Goal: Information Seeking & Learning: Learn about a topic

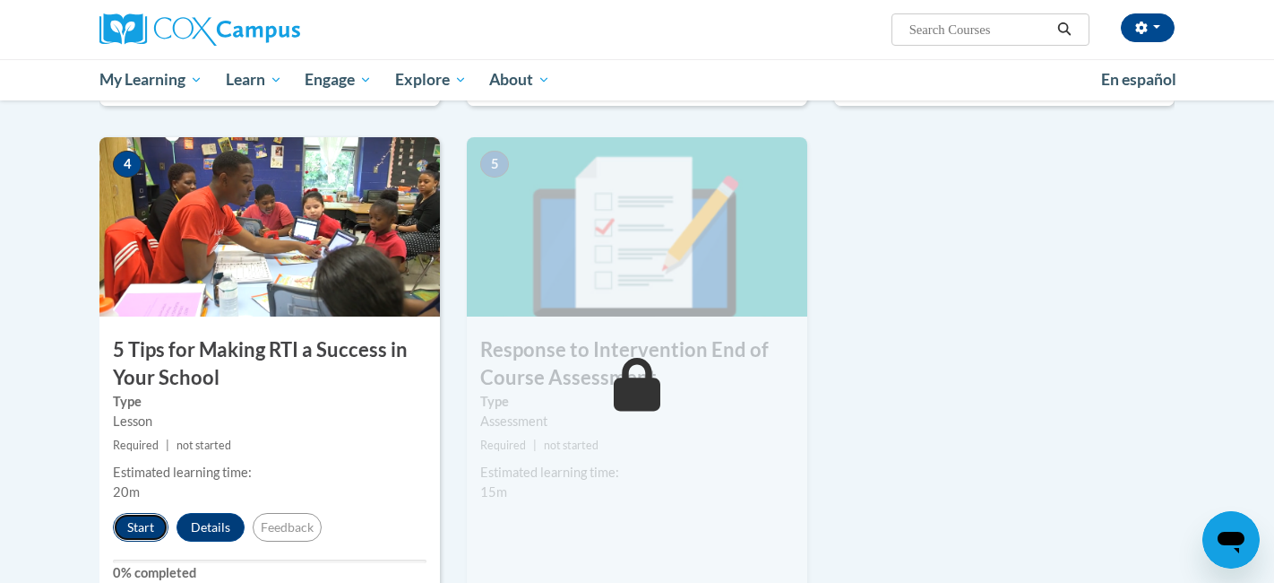
click at [138, 522] on button "Start" at bounding box center [141, 527] width 56 height 29
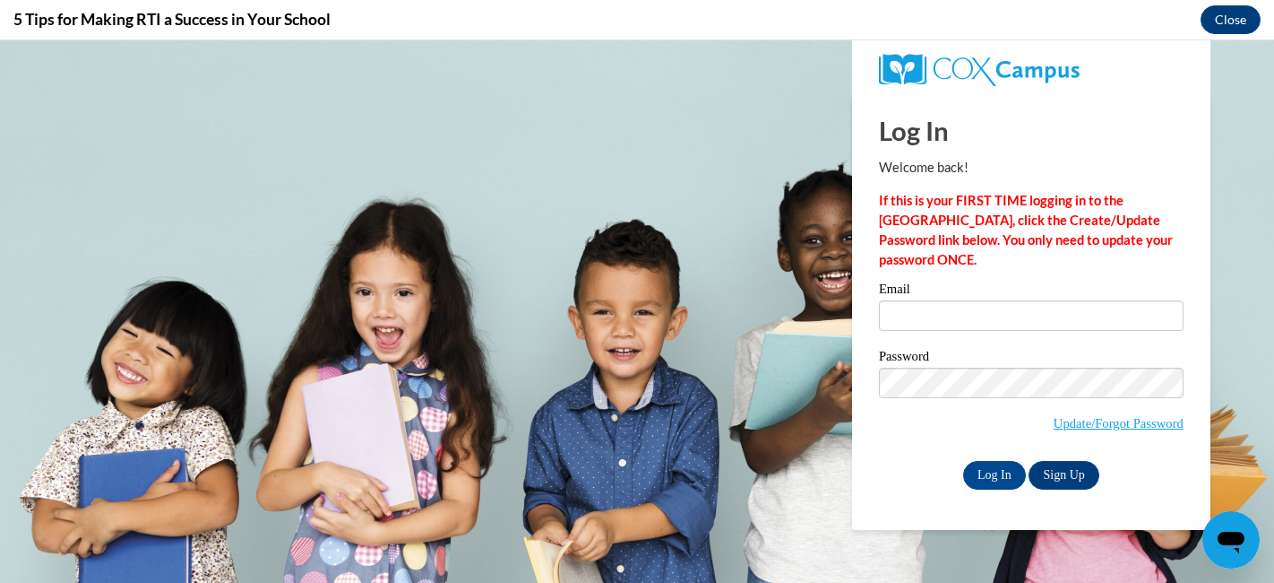
type input "kzinser@wausauschools.org"
click at [994, 479] on input "Log In" at bounding box center [994, 475] width 63 height 29
click at [988, 473] on input "Log In" at bounding box center [994, 475] width 63 height 29
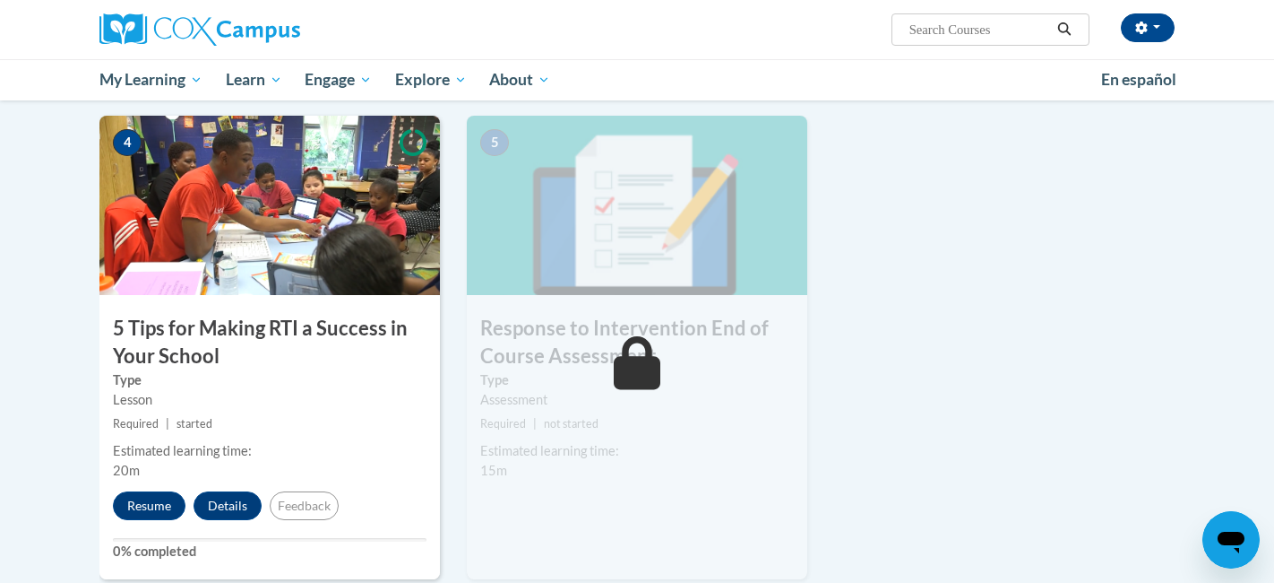
scroll to position [875, 0]
click at [272, 393] on div "Lesson" at bounding box center [270, 399] width 314 height 20
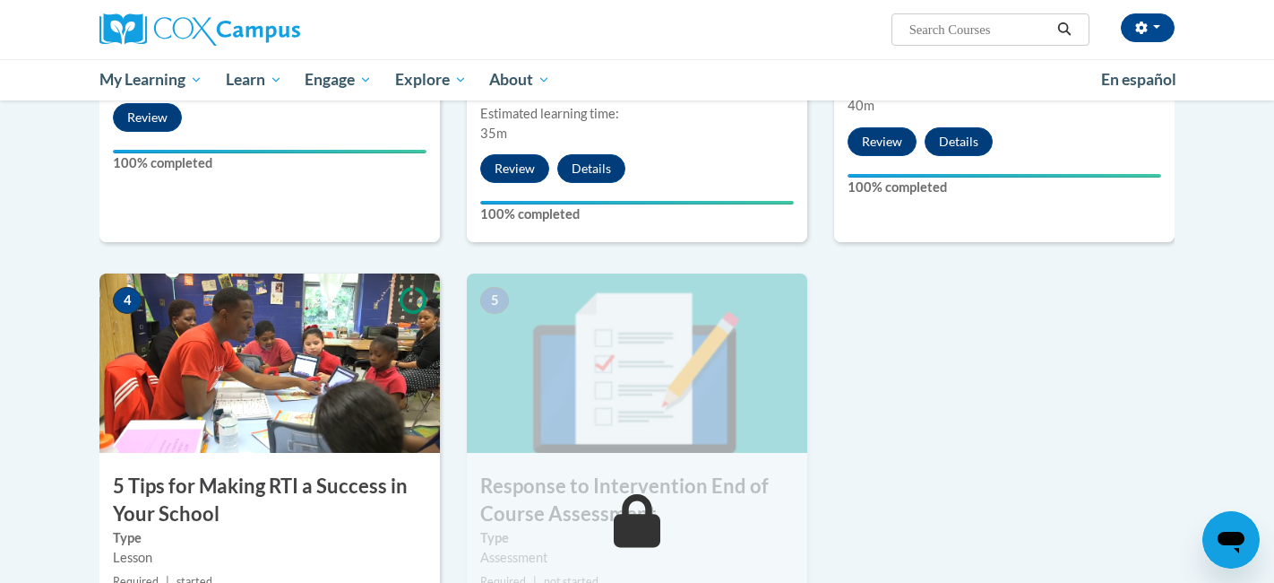
scroll to position [721, 0]
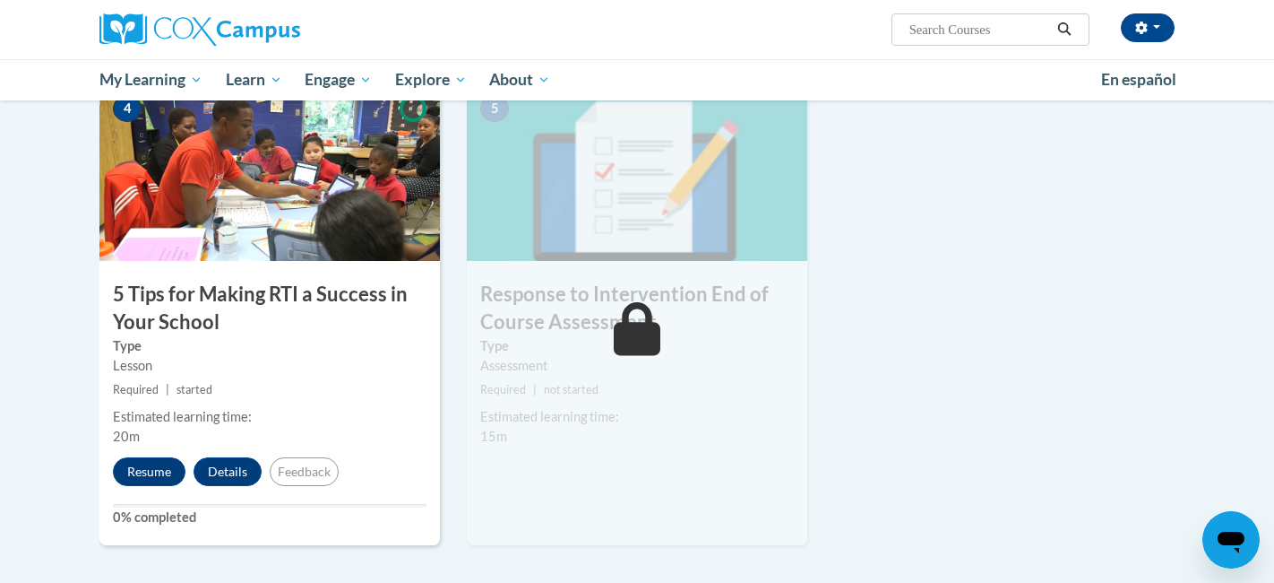
scroll to position [921, 0]
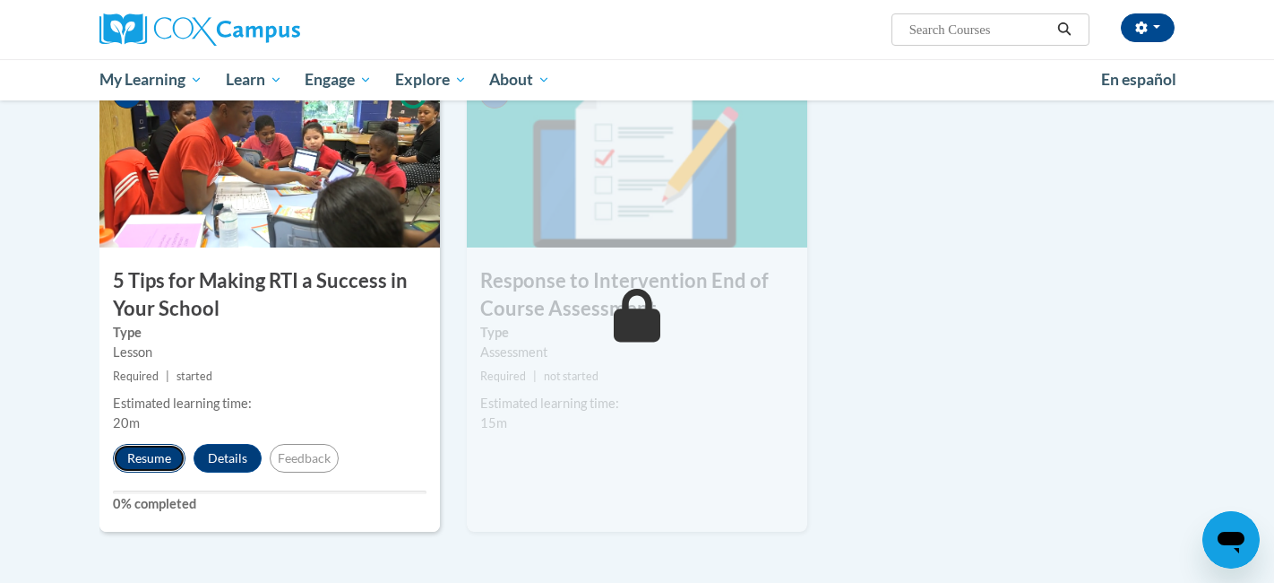
click at [126, 459] on button "Resume" at bounding box center [149, 458] width 73 height 29
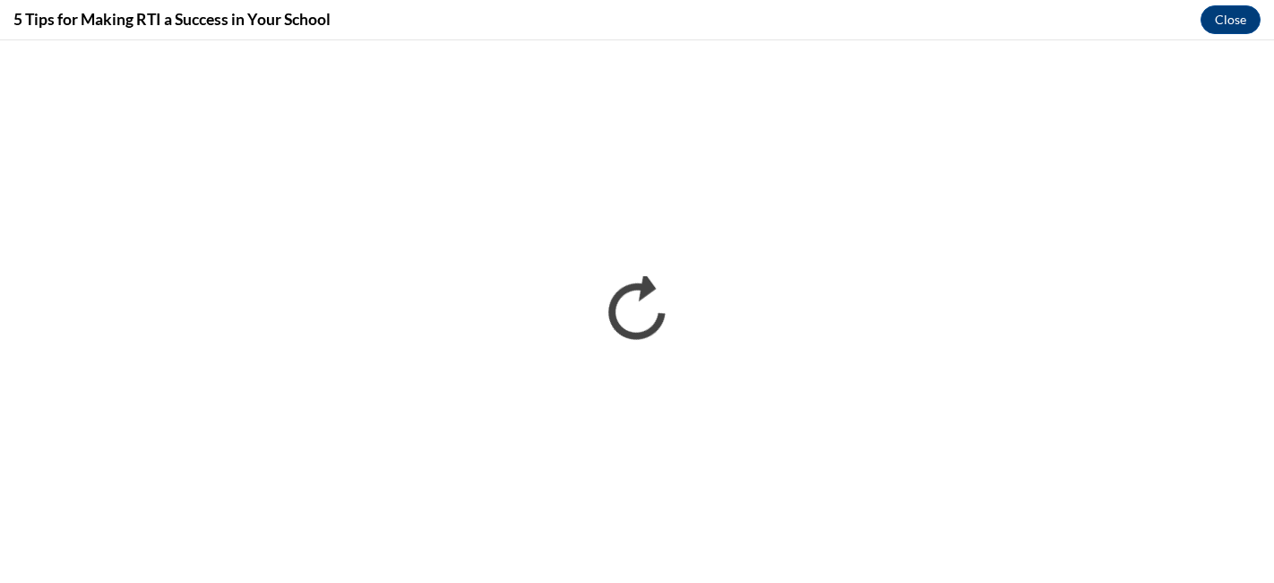
scroll to position [0, 0]
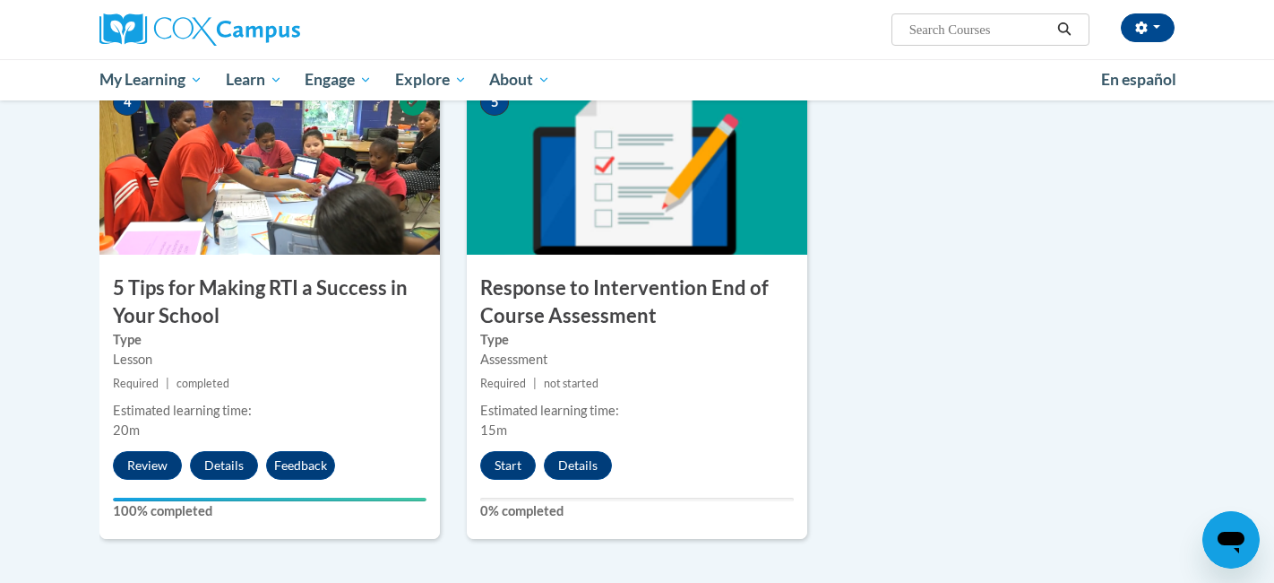
scroll to position [920, 0]
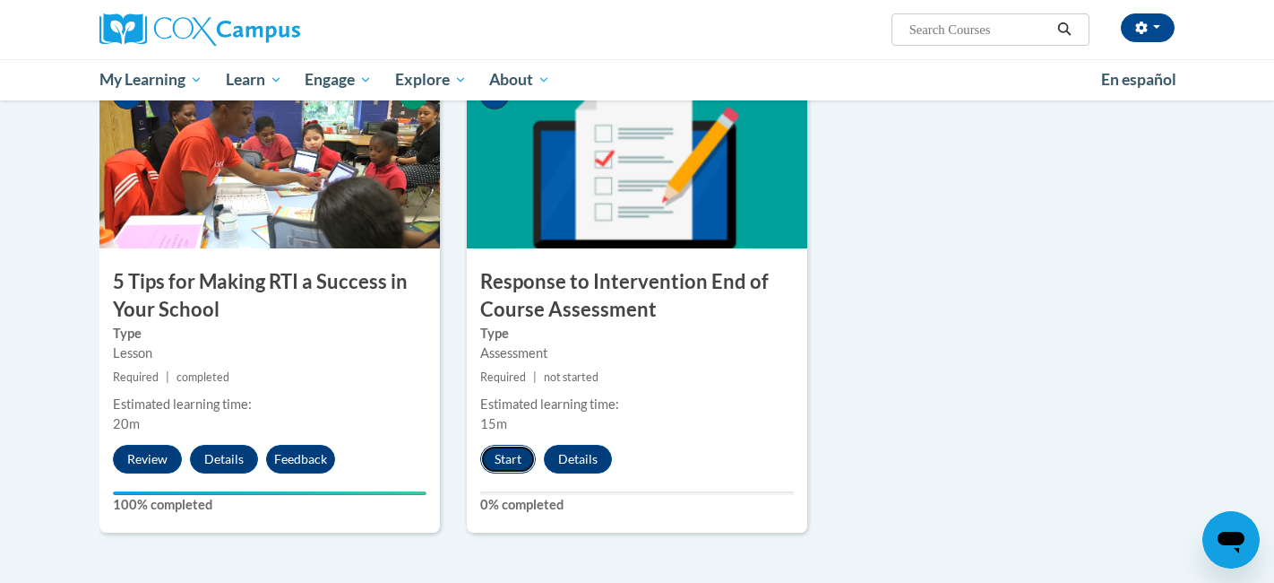
click at [505, 460] on button "Start" at bounding box center [508, 459] width 56 height 29
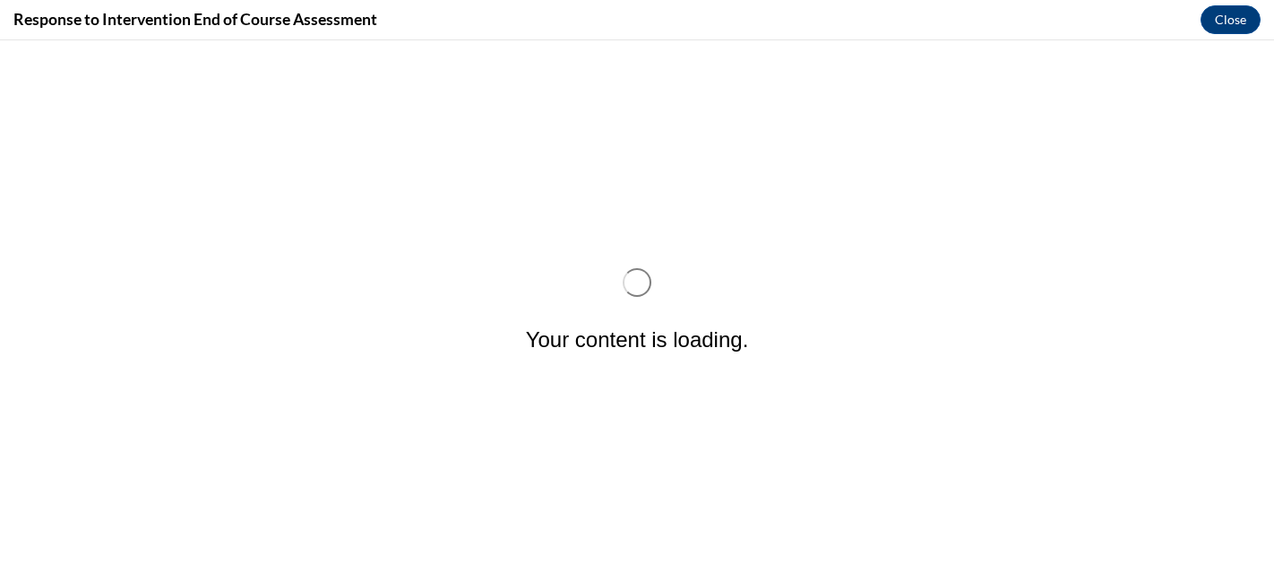
scroll to position [0, 0]
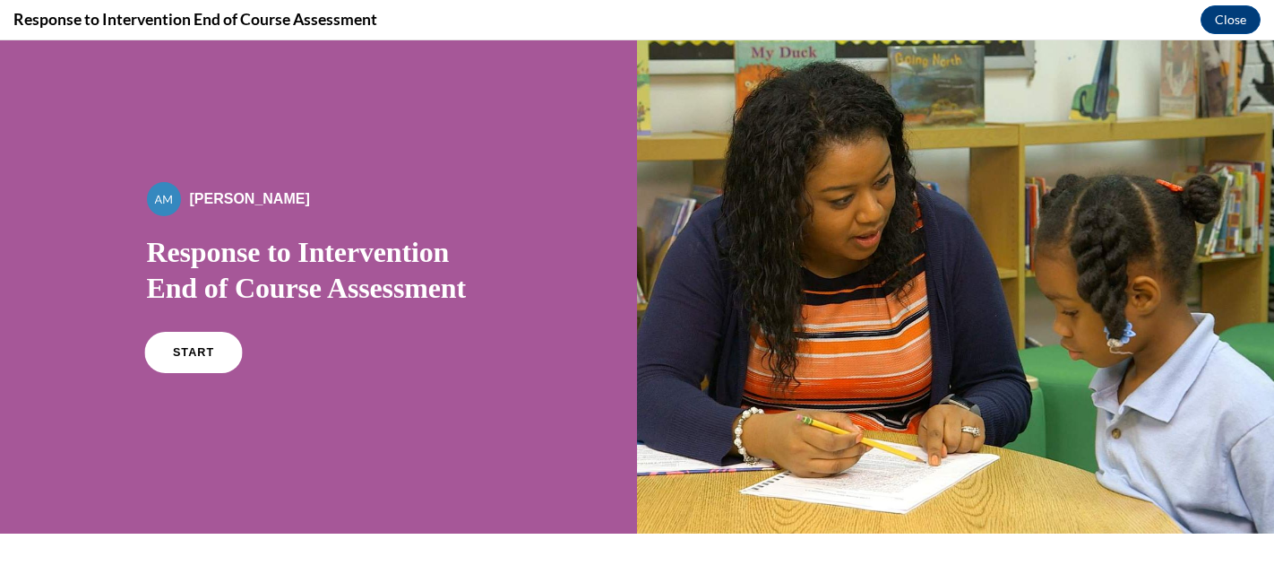
click at [195, 357] on span "START" at bounding box center [192, 352] width 41 height 13
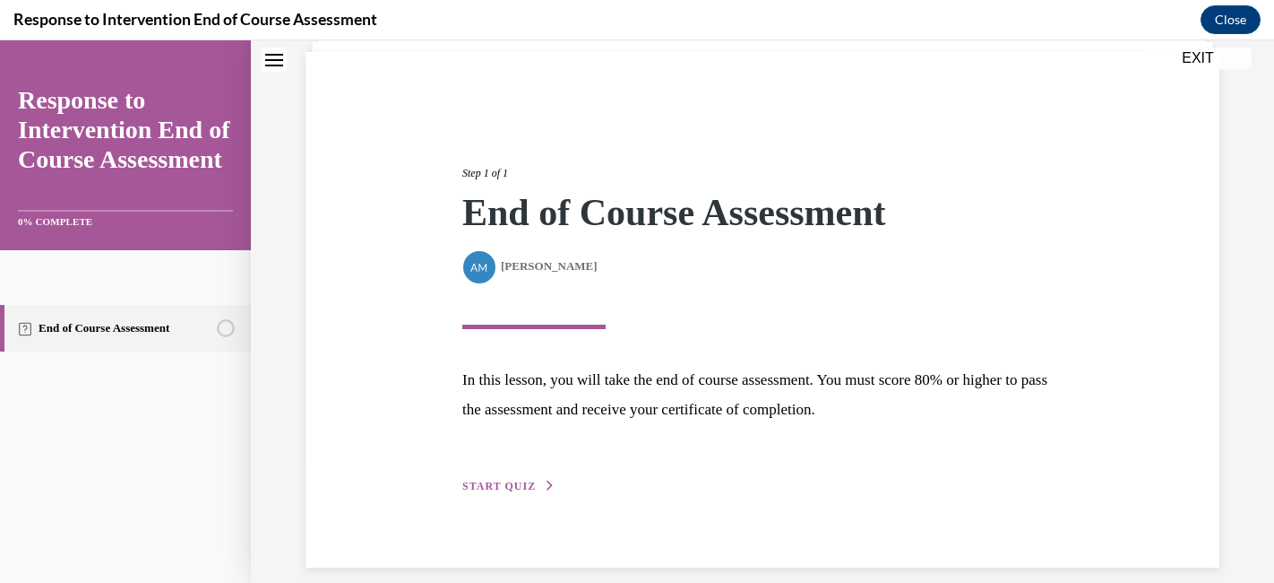
scroll to position [146, 0]
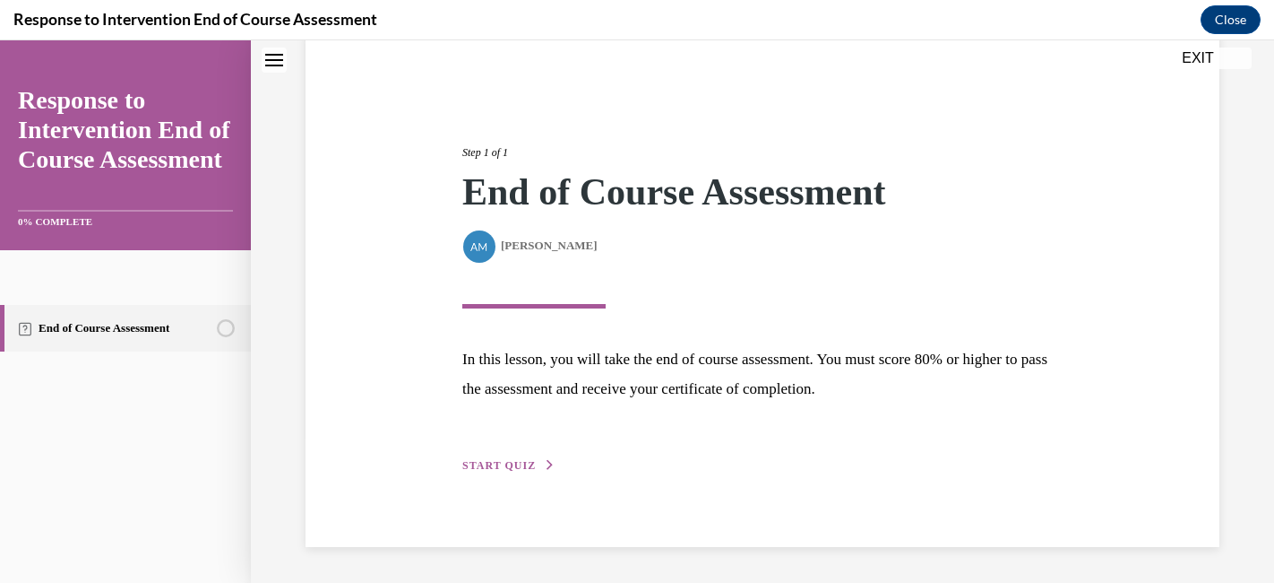
click at [502, 470] on span "START QUIZ" at bounding box center [498, 465] width 73 height 13
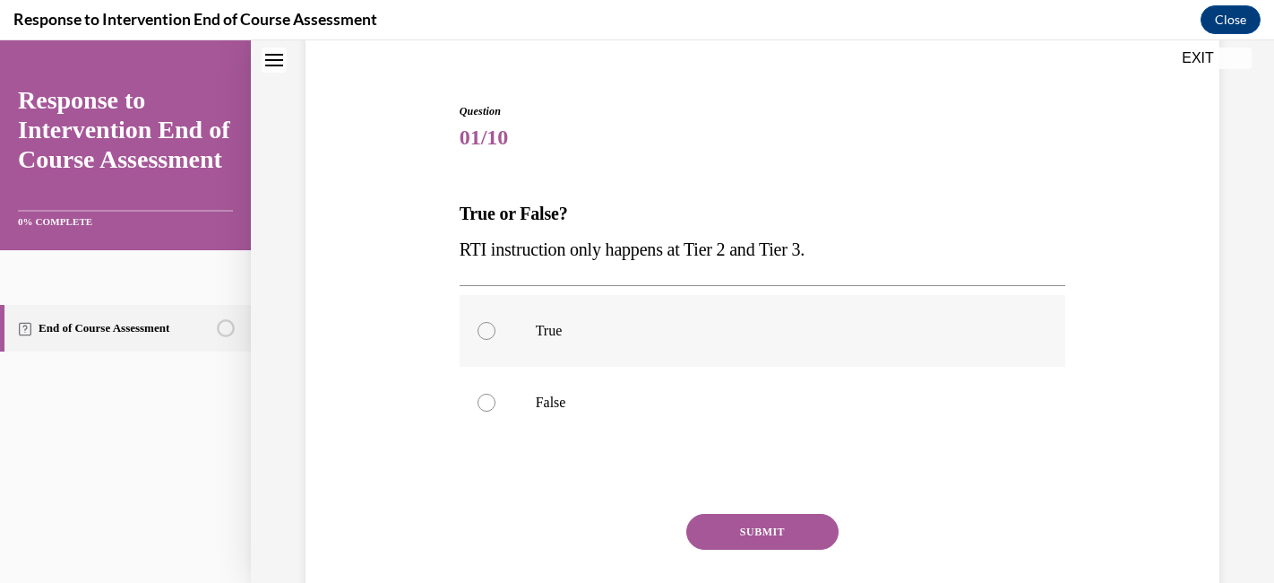
click at [522, 328] on label "True" at bounding box center [763, 331] width 607 height 72
click at [496, 328] on input "True" at bounding box center [487, 331] width 18 height 18
radio input "true"
click at [763, 540] on button "SUBMIT" at bounding box center [762, 532] width 152 height 36
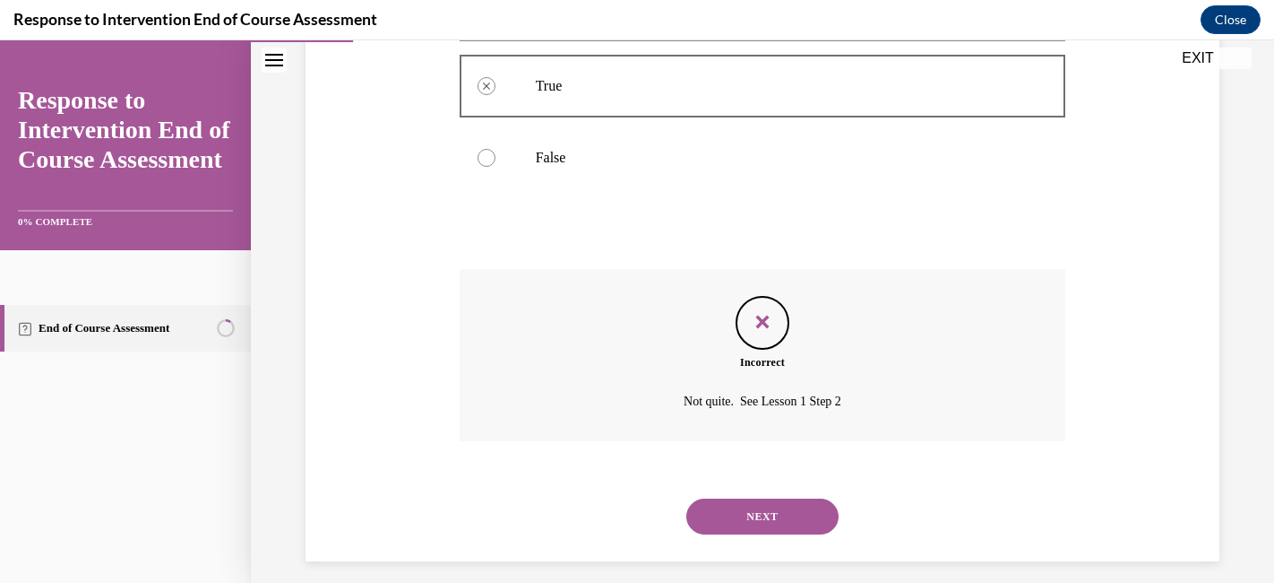
scroll to position [405, 0]
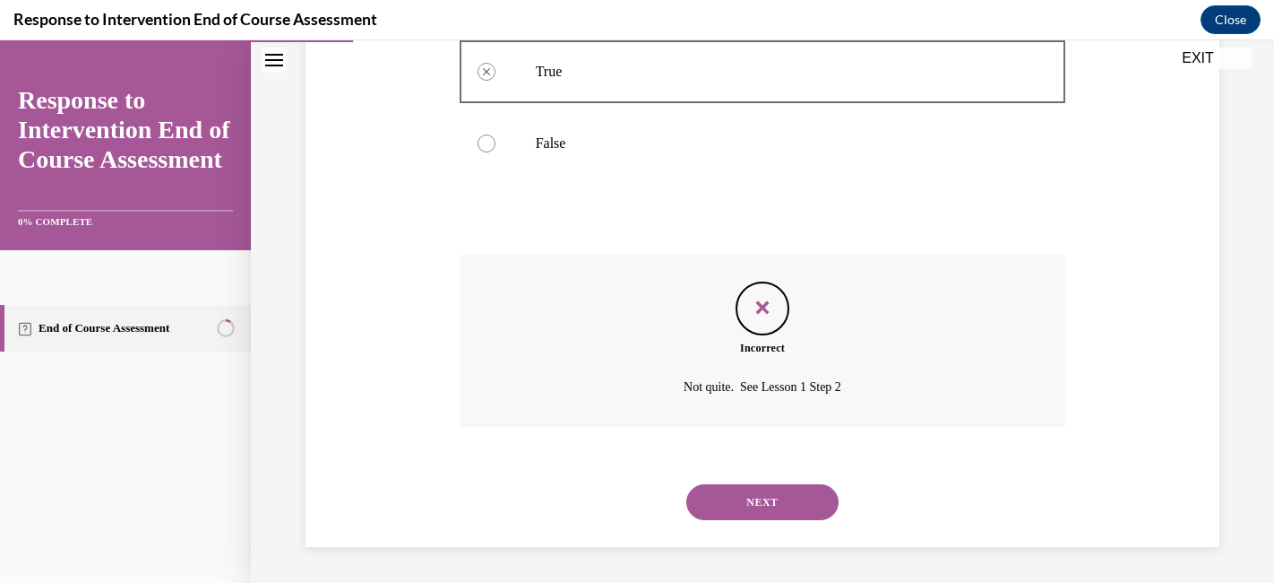
click at [767, 504] on button "NEXT" at bounding box center [762, 502] width 152 height 36
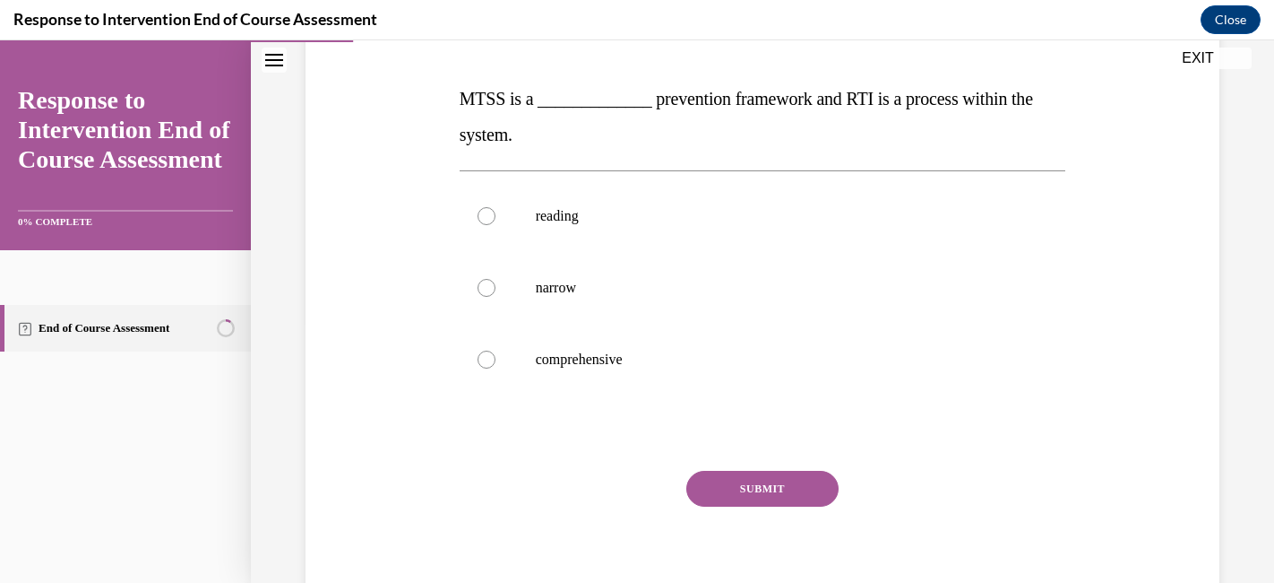
scroll to position [262, 0]
click at [718, 206] on p "reading" at bounding box center [779, 215] width 486 height 18
click at [496, 206] on input "reading" at bounding box center [487, 215] width 18 height 18
radio input "true"
click at [775, 484] on button "SUBMIT" at bounding box center [762, 488] width 152 height 36
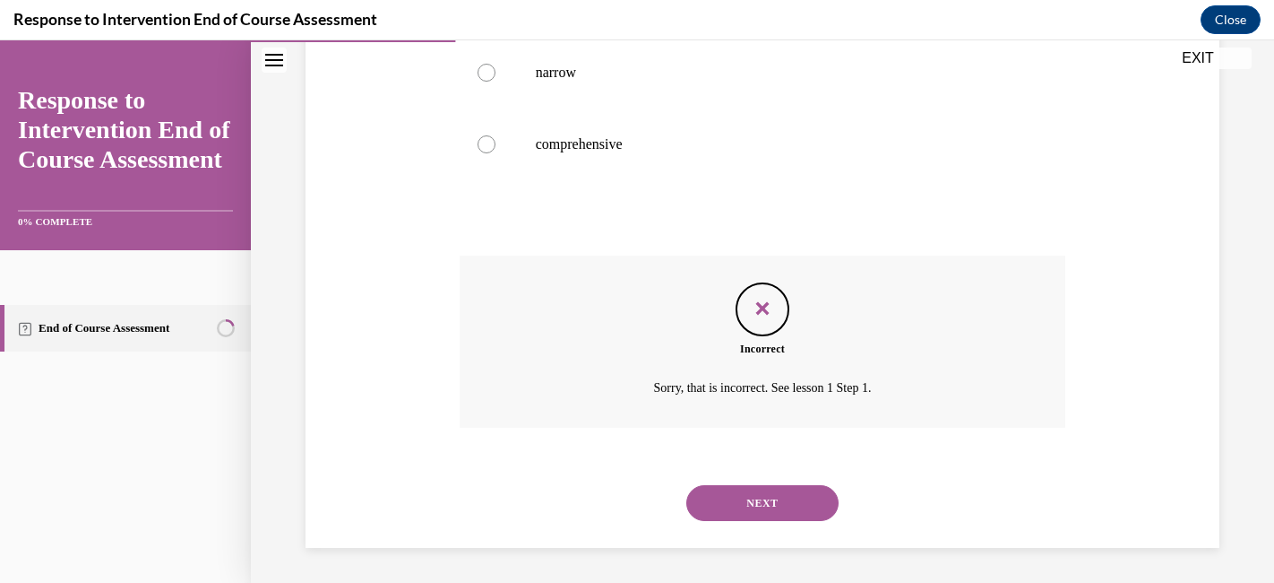
scroll to position [477, 0]
click at [768, 499] on button "NEXT" at bounding box center [762, 502] width 152 height 36
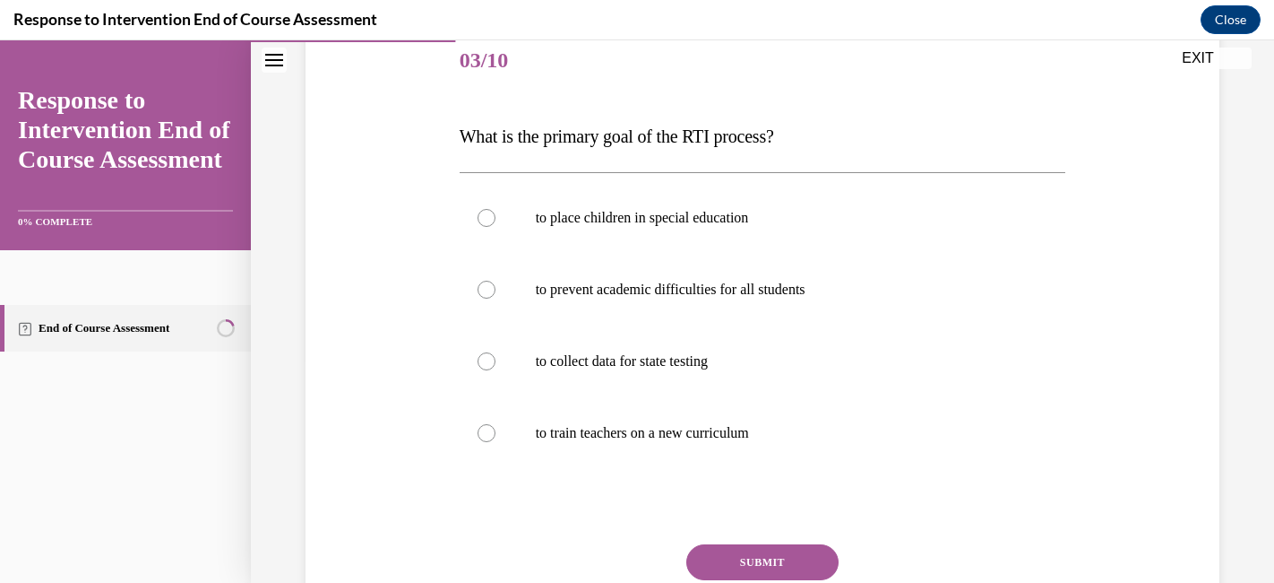
scroll to position [224, 0]
click at [846, 293] on p "to prevent academic difficulties for all students" at bounding box center [779, 289] width 486 height 18
click at [496, 293] on input "to prevent academic difficulties for all students" at bounding box center [487, 289] width 18 height 18
radio input "true"
click at [771, 553] on button "SUBMIT" at bounding box center [762, 561] width 152 height 36
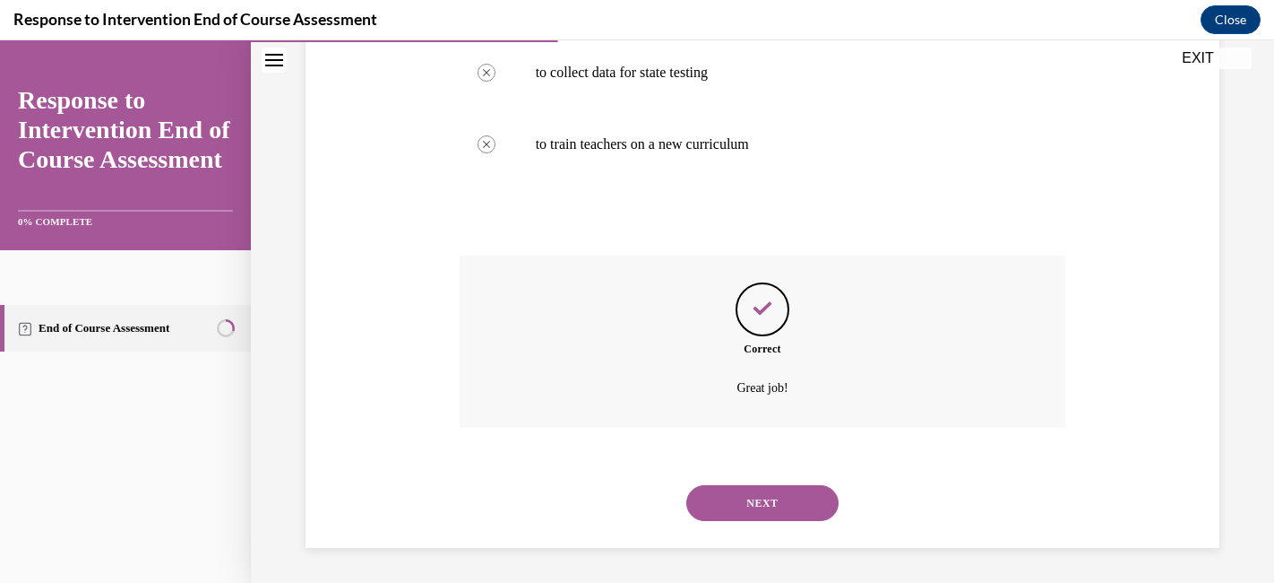
scroll to position [513, 0]
click at [777, 498] on button "NEXT" at bounding box center [762, 502] width 152 height 36
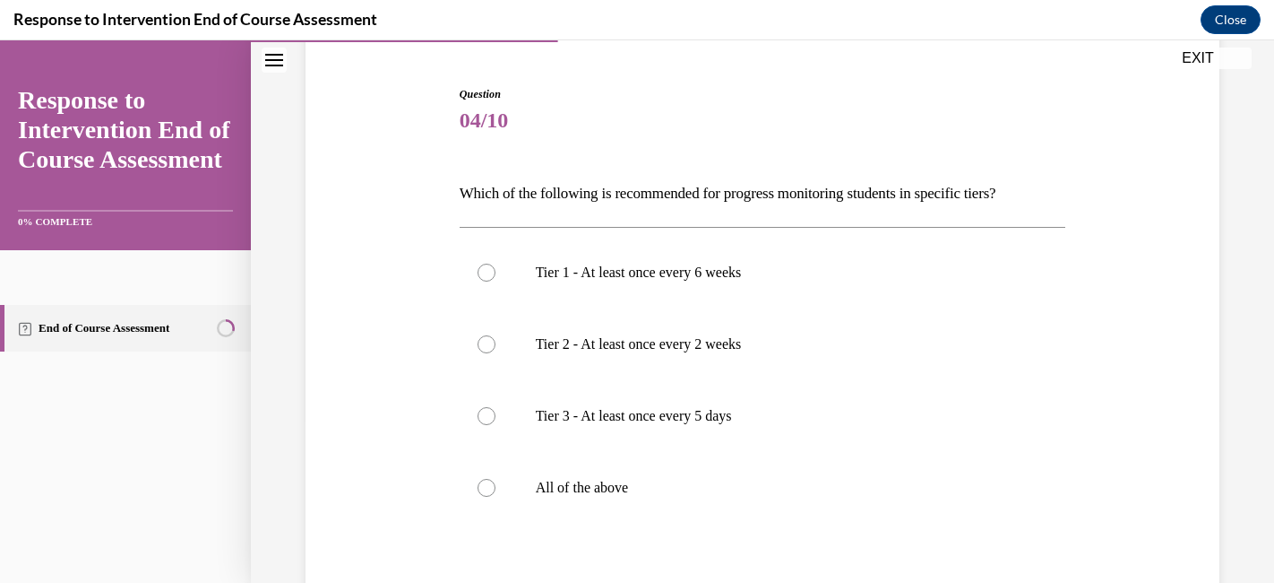
scroll to position [165, 0]
click at [640, 479] on p "All of the above" at bounding box center [779, 486] width 486 height 18
click at [496, 479] on input "All of the above" at bounding box center [487, 486] width 18 height 18
radio input "true"
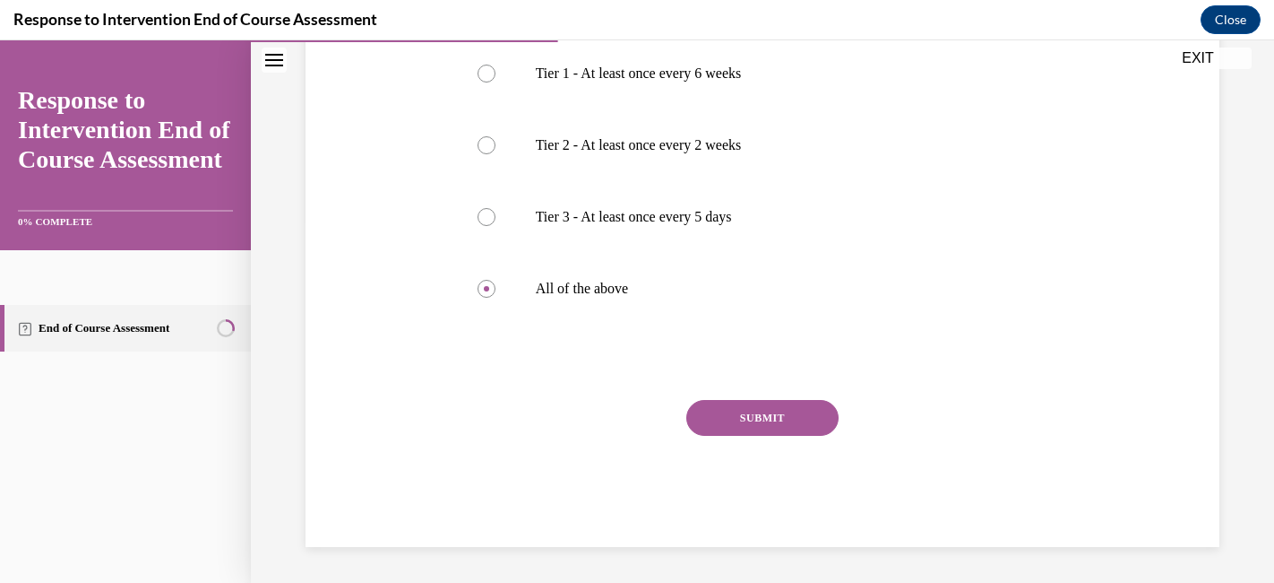
click at [784, 419] on button "SUBMIT" at bounding box center [762, 418] width 152 height 36
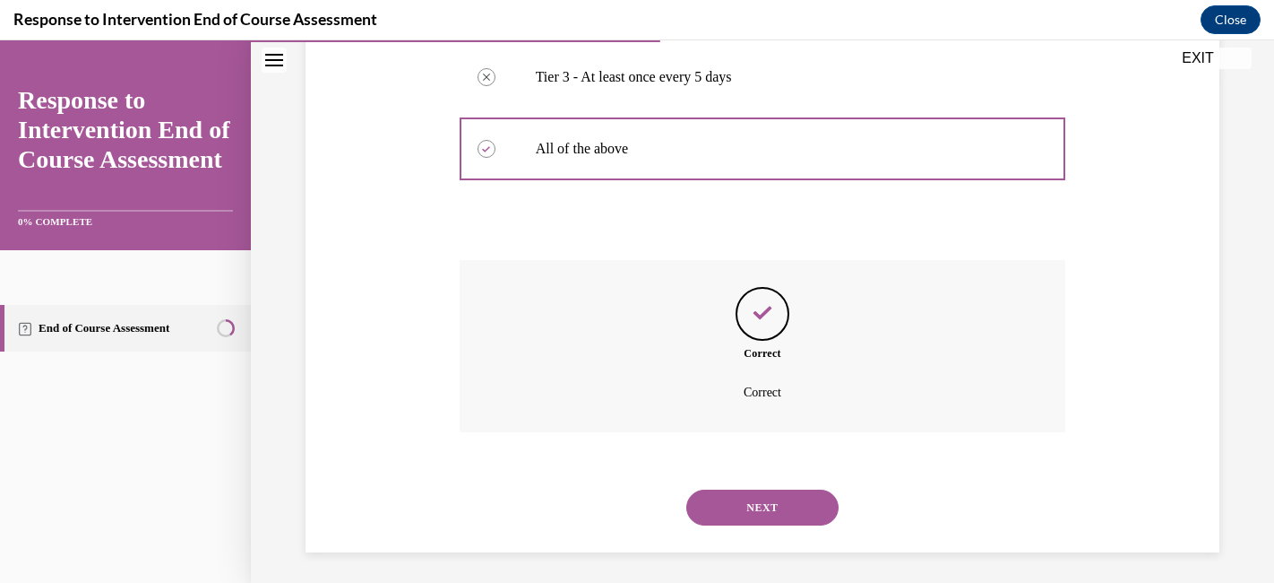
scroll to position [507, 0]
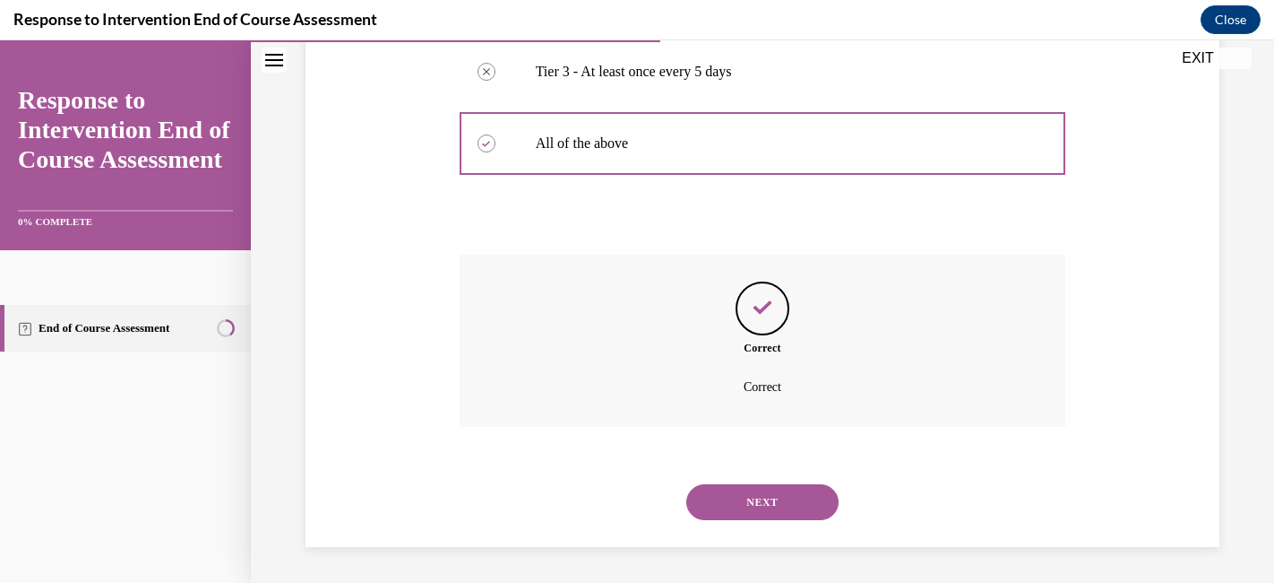
click at [744, 500] on button "NEXT" at bounding box center [762, 502] width 152 height 36
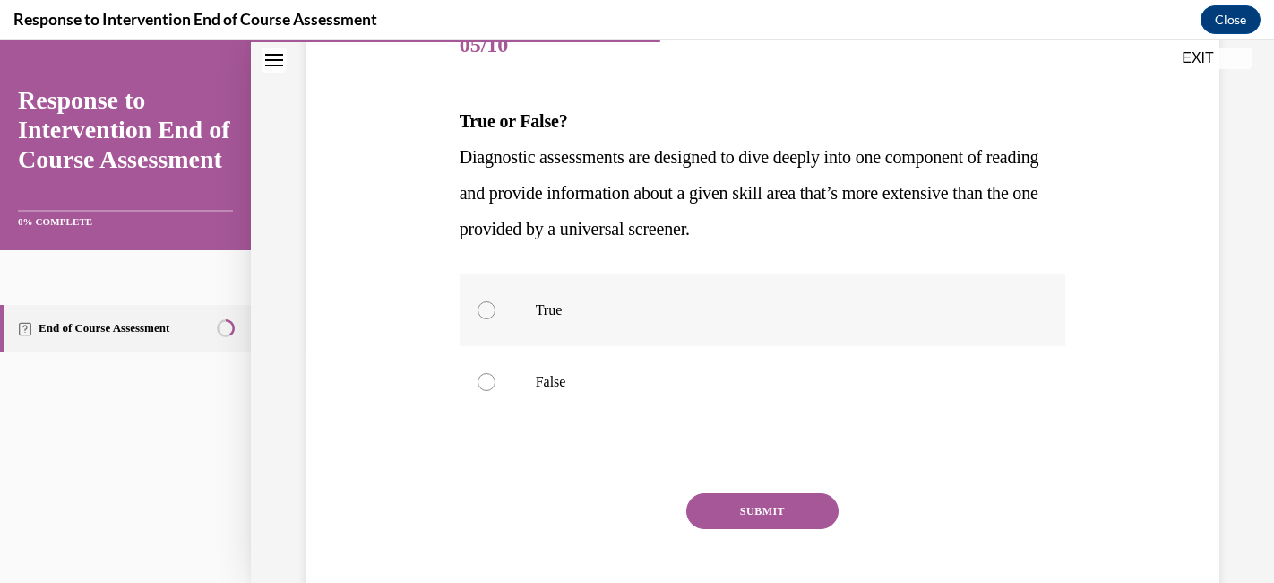
scroll to position [245, 0]
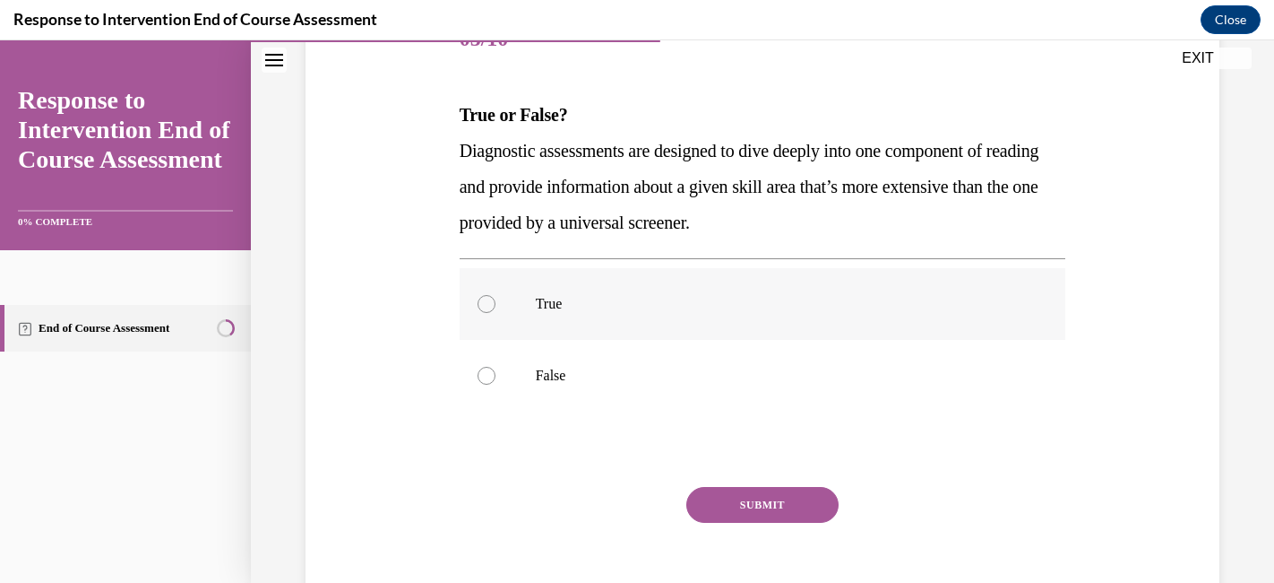
click at [646, 312] on p "True" at bounding box center [779, 304] width 486 height 18
click at [496, 312] on input "True" at bounding box center [487, 304] width 18 height 18
radio input "true"
click at [763, 505] on button "SUBMIT" at bounding box center [762, 505] width 152 height 36
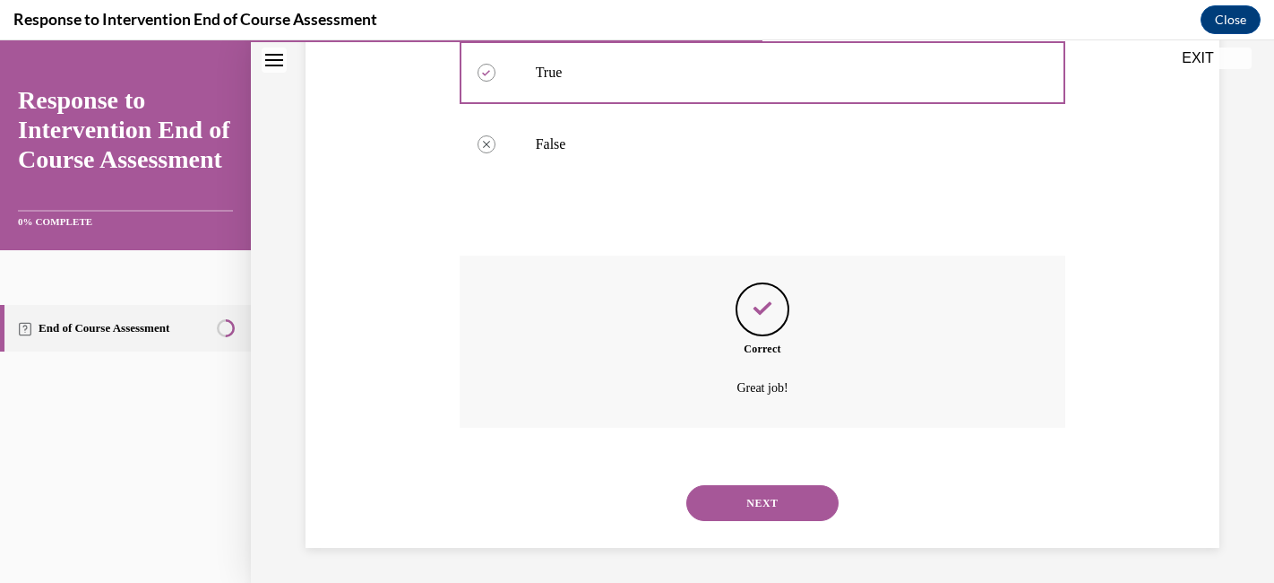
scroll to position [477, 0]
click at [763, 498] on button "NEXT" at bounding box center [762, 502] width 152 height 36
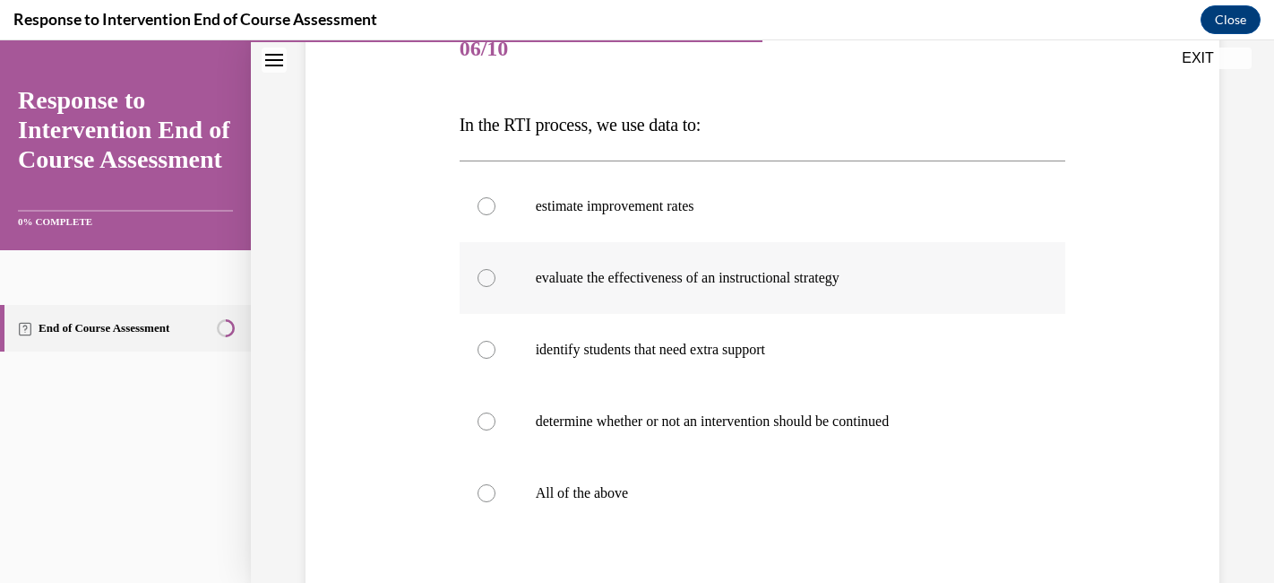
scroll to position [244, 0]
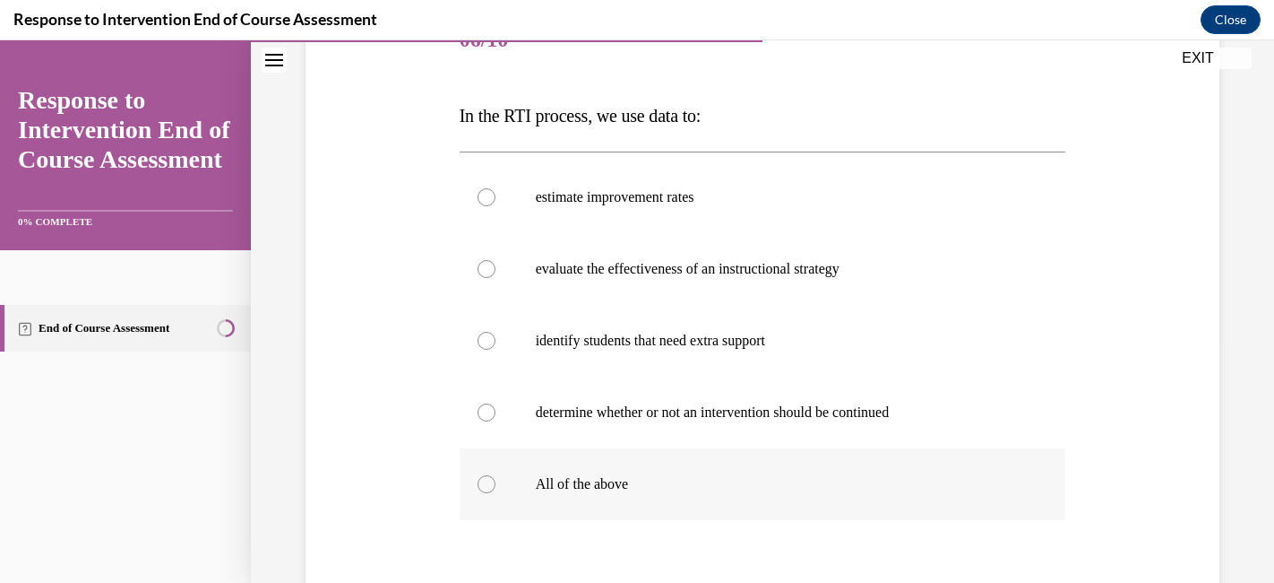
click at [703, 475] on p "All of the above" at bounding box center [779, 484] width 486 height 18
click at [496, 475] on input "All of the above" at bounding box center [487, 484] width 18 height 18
radio input "true"
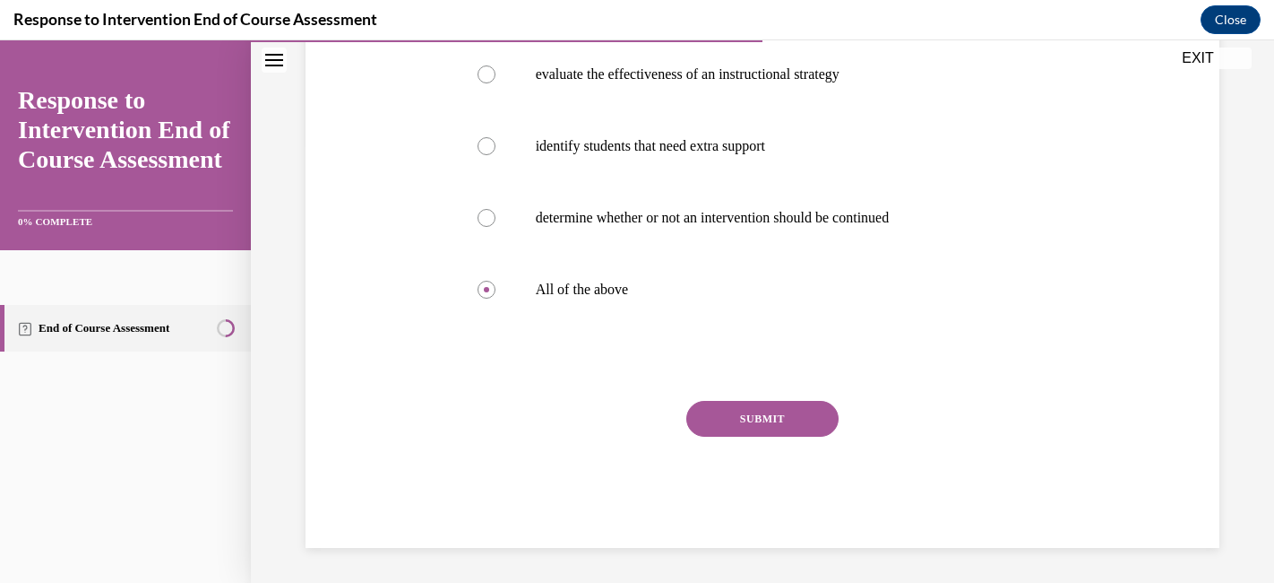
click at [753, 425] on button "SUBMIT" at bounding box center [762, 419] width 152 height 36
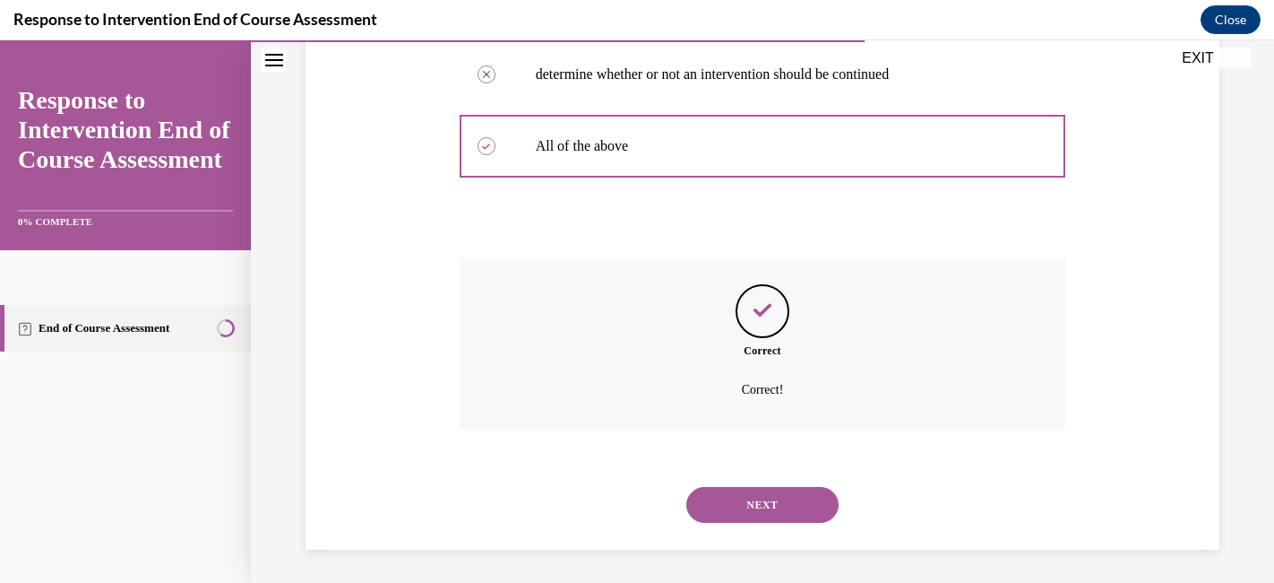
scroll to position [584, 0]
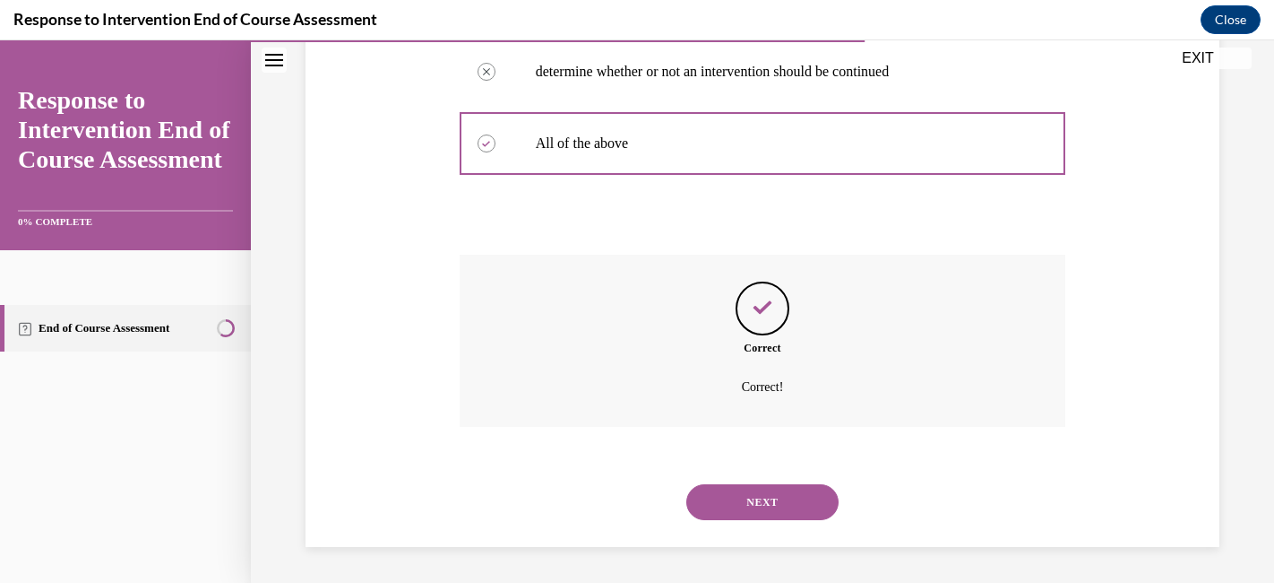
click at [746, 505] on button "NEXT" at bounding box center [762, 502] width 152 height 36
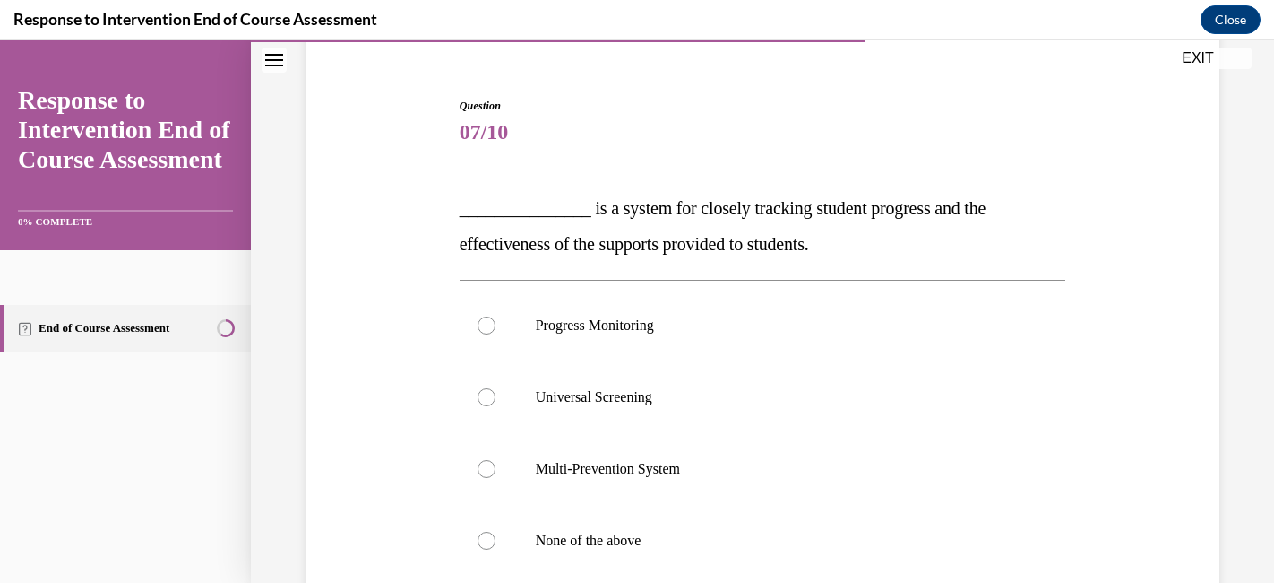
scroll to position [180, 0]
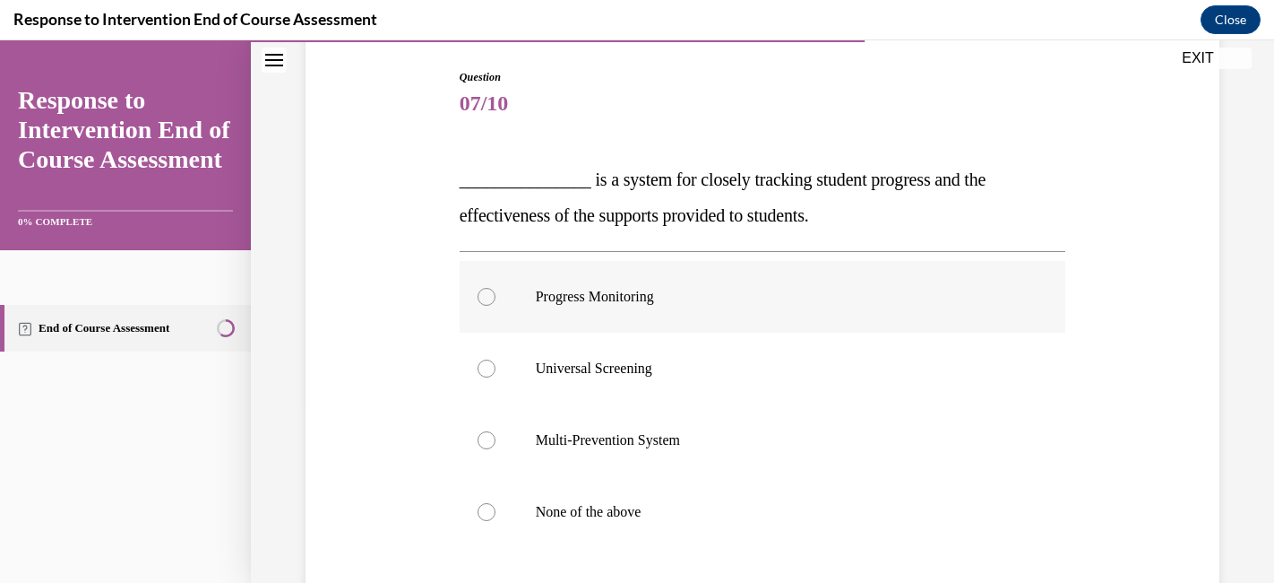
click at [799, 306] on label "Progress Monitoring" at bounding box center [763, 297] width 607 height 72
click at [496, 306] on input "Progress Monitoring" at bounding box center [487, 297] width 18 height 18
radio input "true"
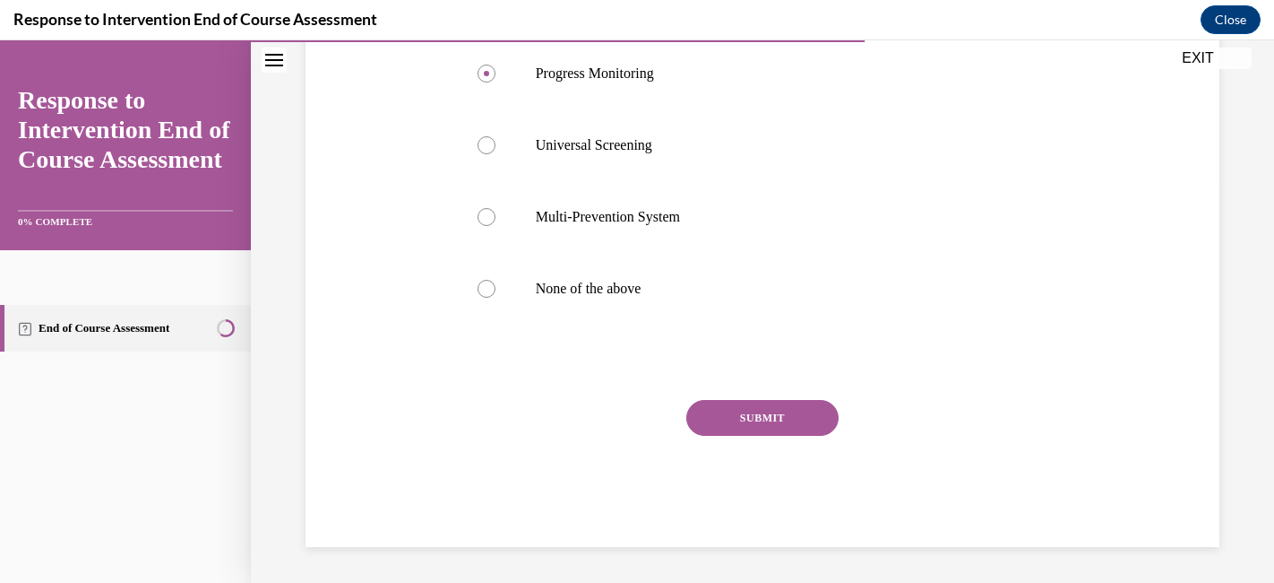
click at [781, 414] on button "SUBMIT" at bounding box center [762, 418] width 152 height 36
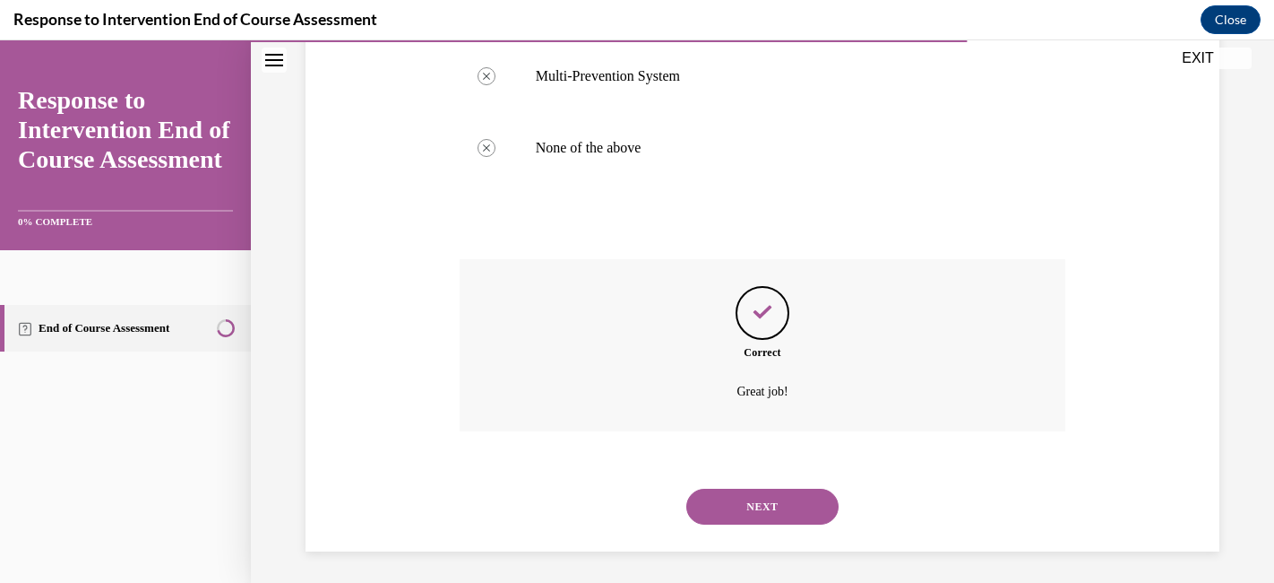
scroll to position [548, 0]
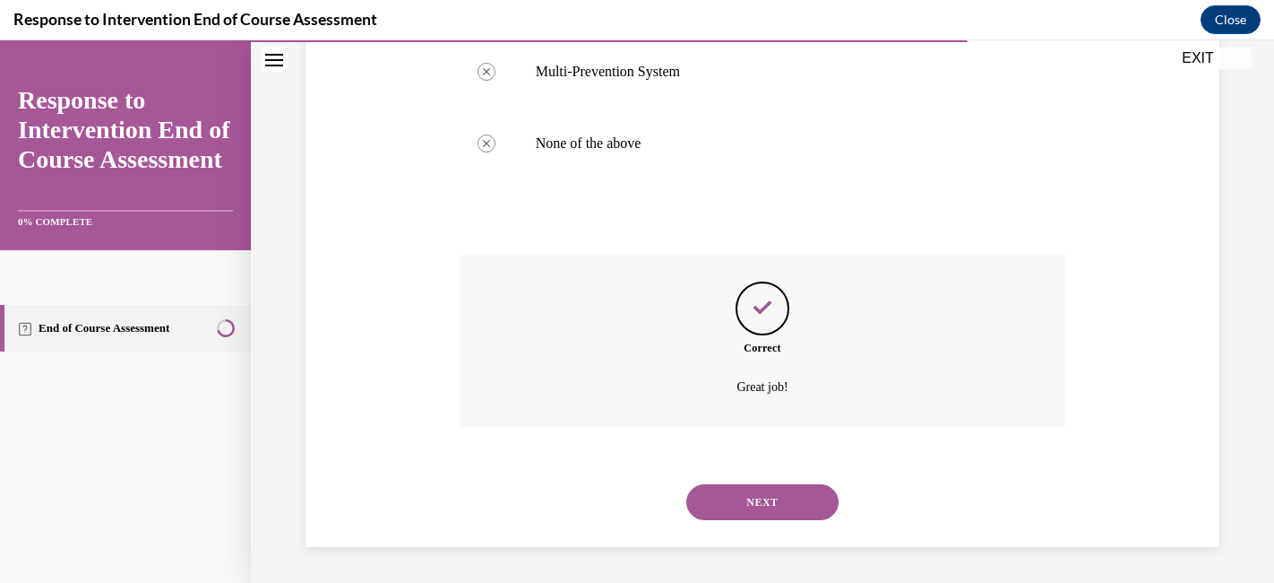
click at [752, 492] on button "NEXT" at bounding box center [762, 502] width 152 height 36
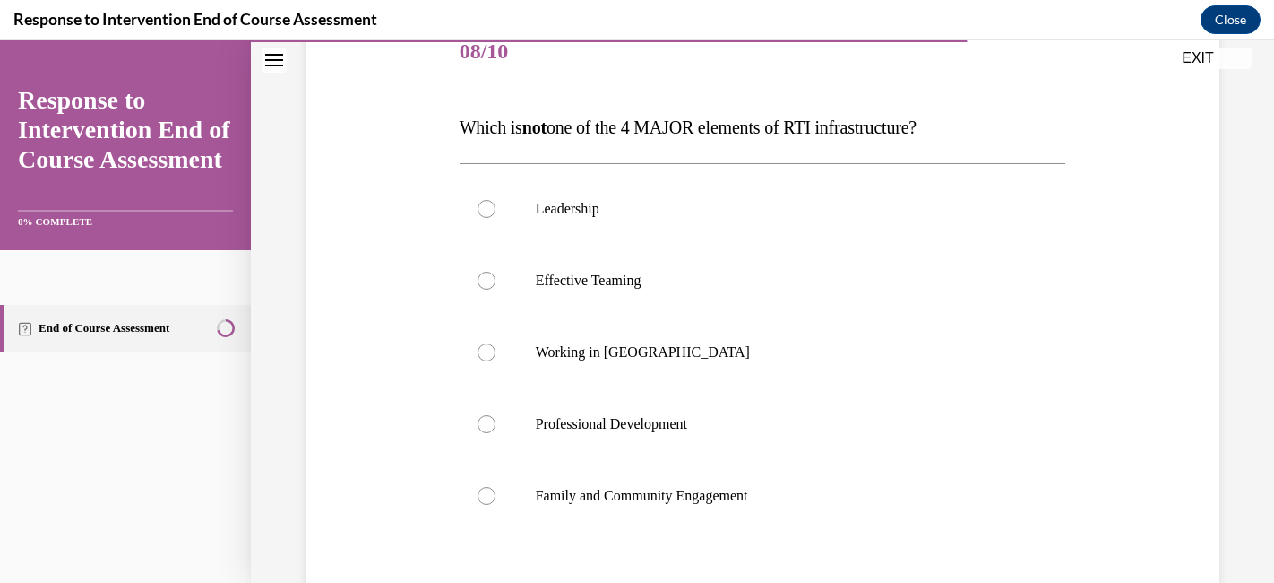
scroll to position [237, 0]
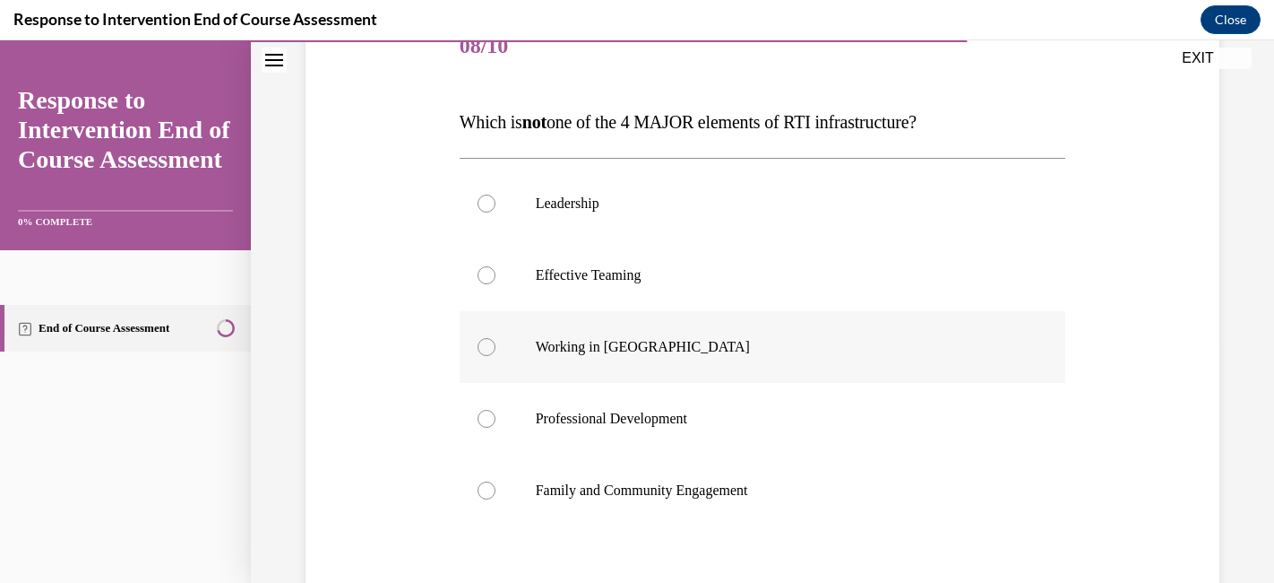
click at [819, 344] on p "Working in Silos" at bounding box center [779, 347] width 486 height 18
click at [496, 344] on input "Working in Silos" at bounding box center [487, 347] width 18 height 18
radio input "true"
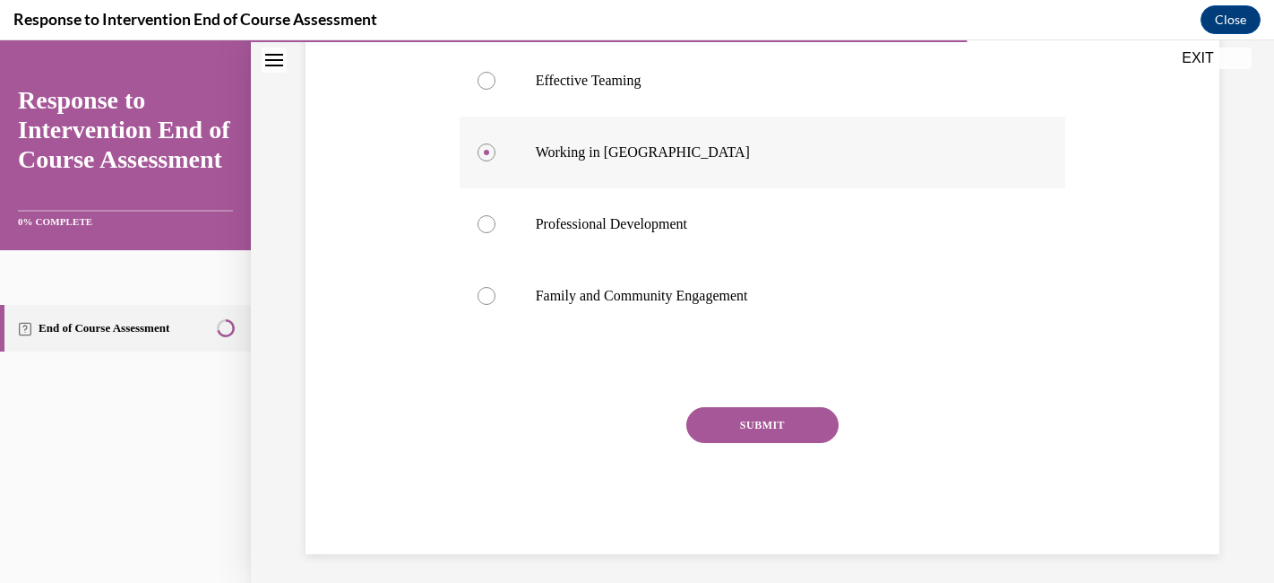
scroll to position [435, 0]
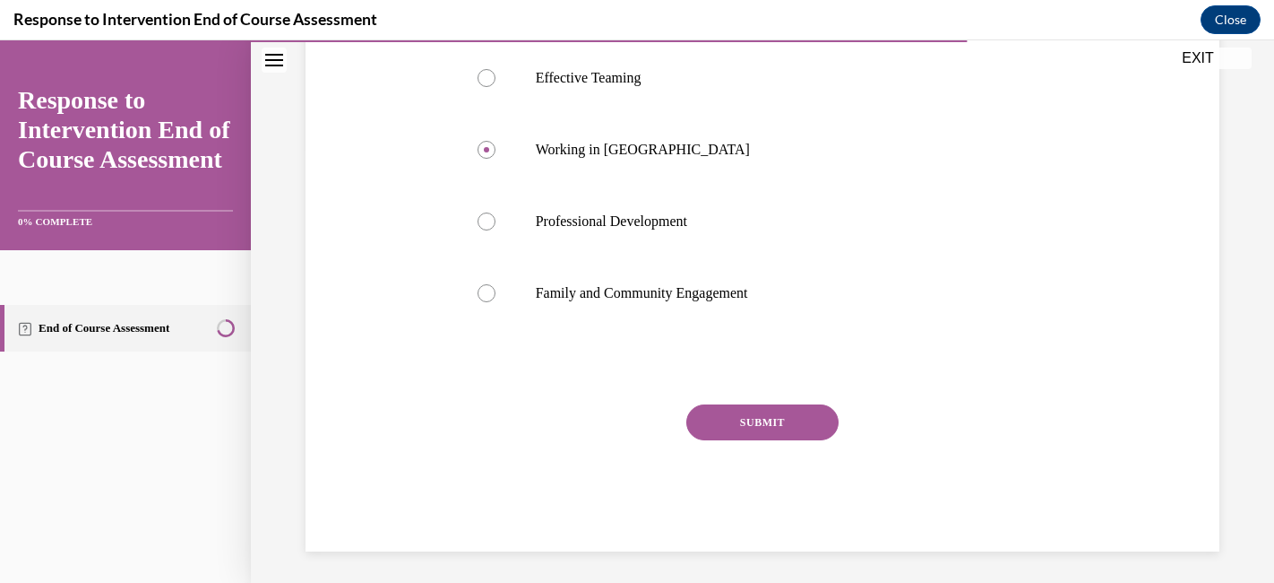
click at [783, 426] on button "SUBMIT" at bounding box center [762, 422] width 152 height 36
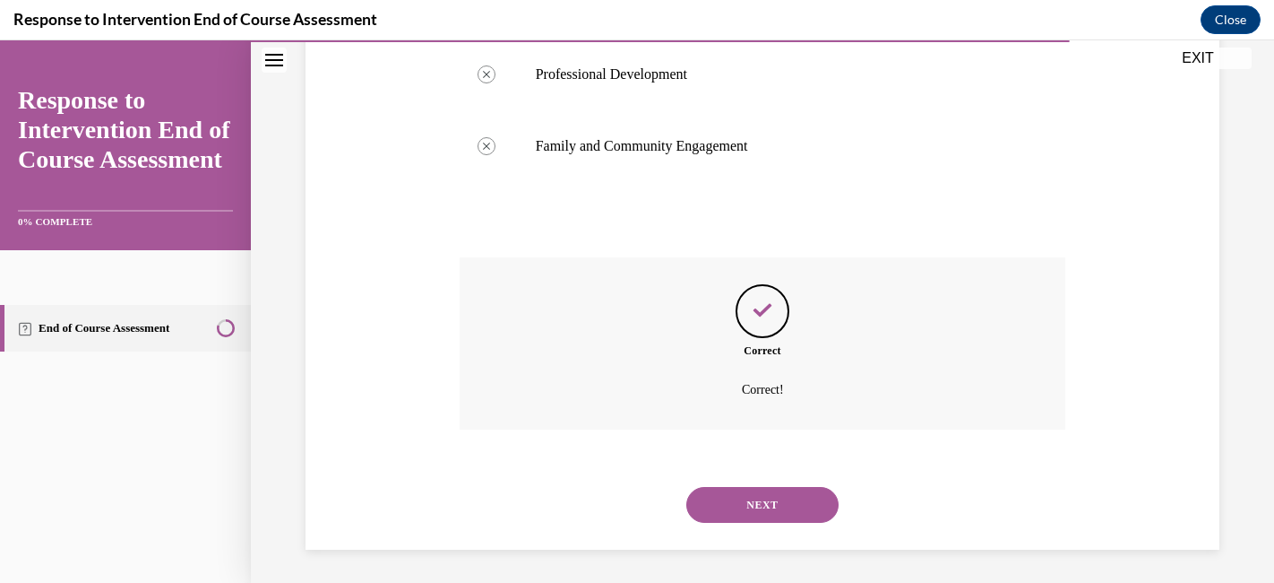
scroll to position [584, 0]
click at [761, 501] on button "NEXT" at bounding box center [762, 502] width 152 height 36
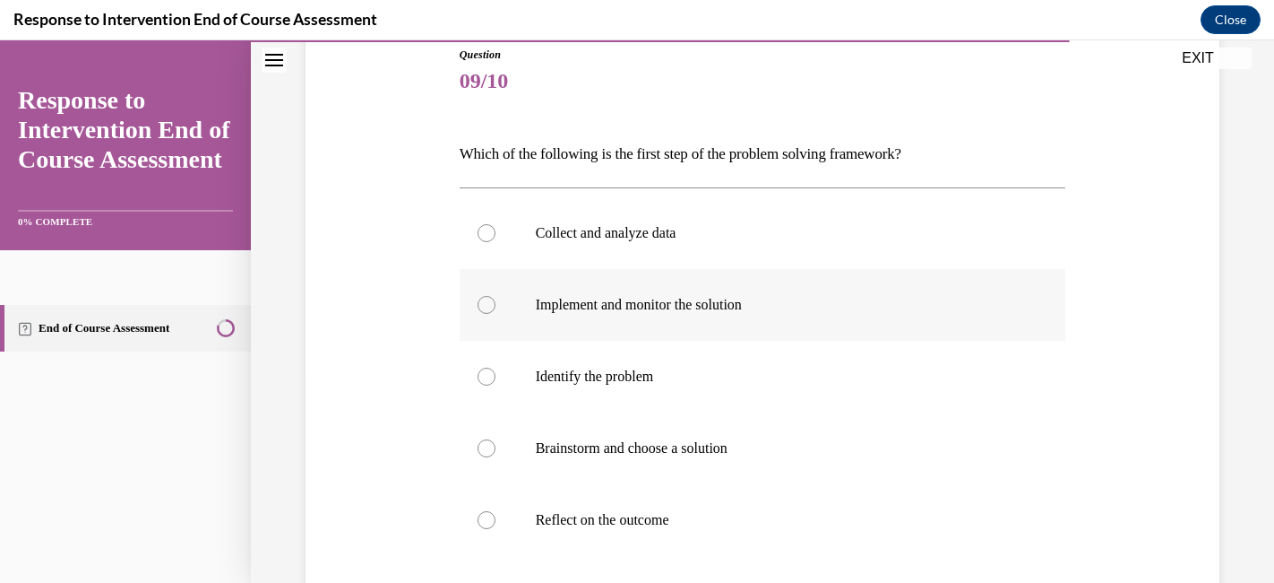
scroll to position [202, 0]
click at [731, 379] on p "Identify the problem" at bounding box center [779, 377] width 486 height 18
click at [496, 379] on input "Identify the problem" at bounding box center [487, 377] width 18 height 18
radio input "true"
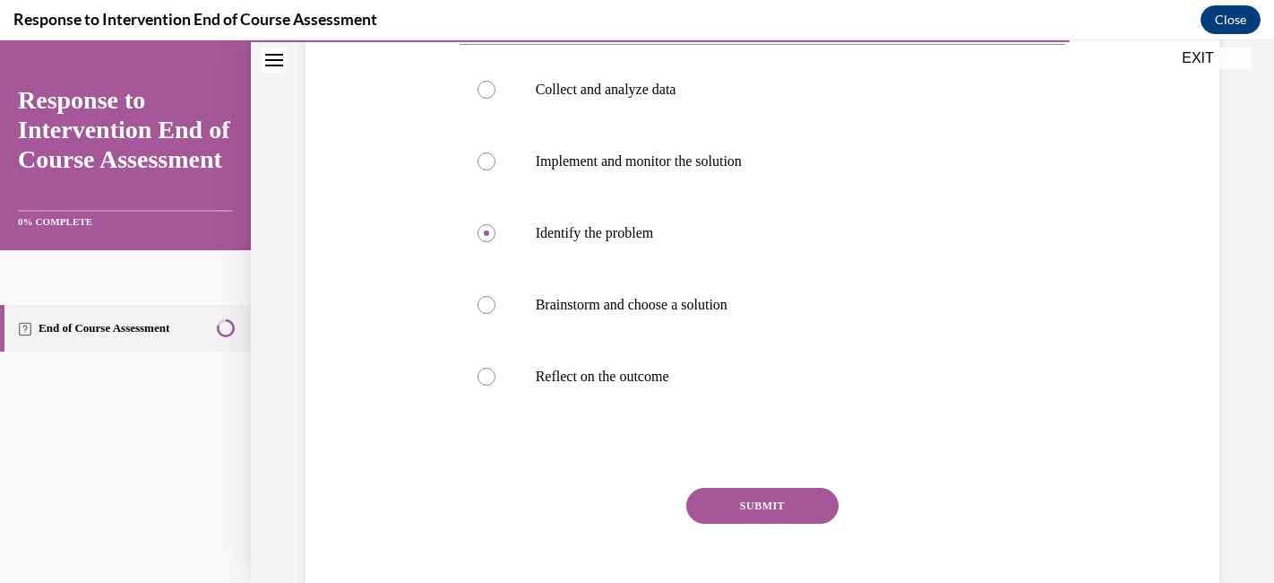
click at [757, 505] on button "SUBMIT" at bounding box center [762, 506] width 152 height 36
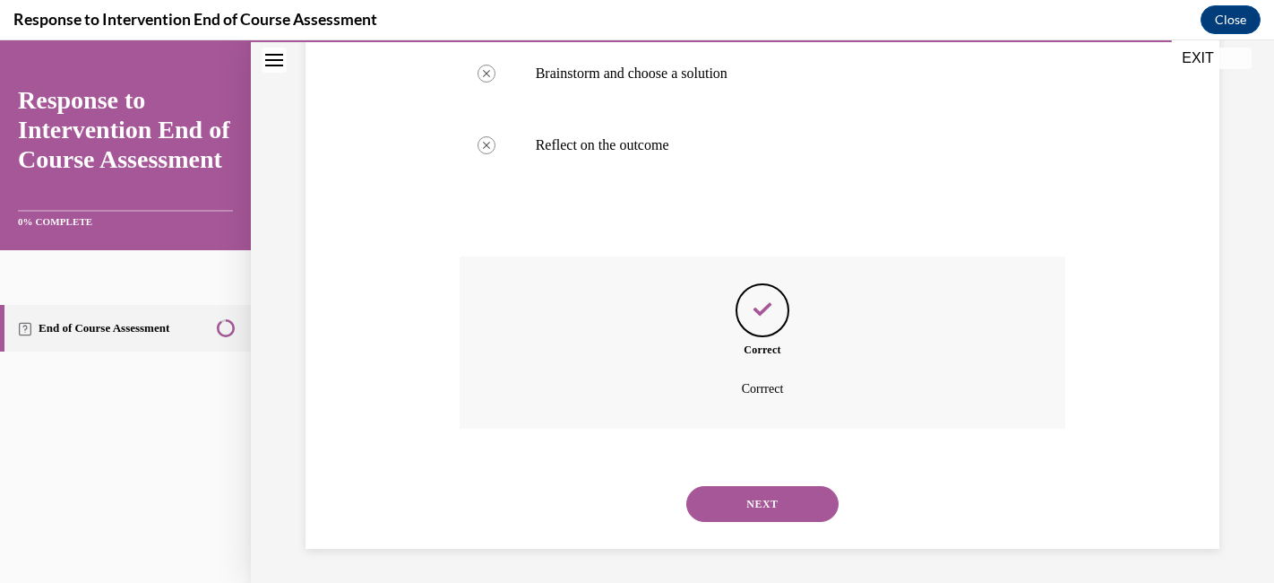
scroll to position [579, 0]
click at [755, 496] on button "NEXT" at bounding box center [762, 502] width 152 height 36
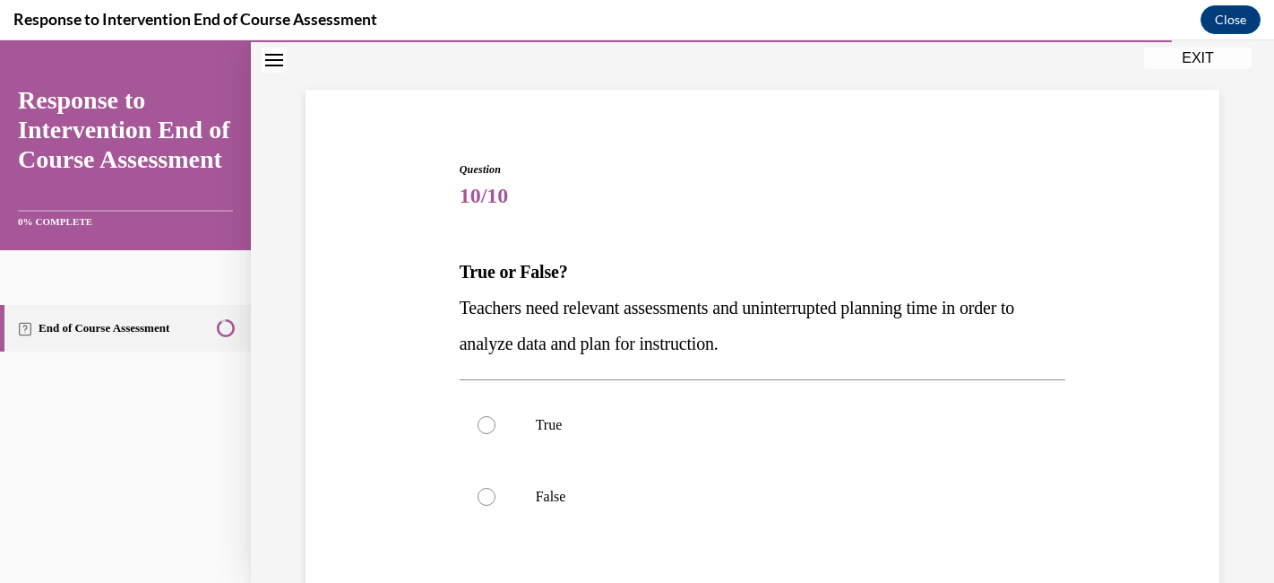
scroll to position [180, 0]
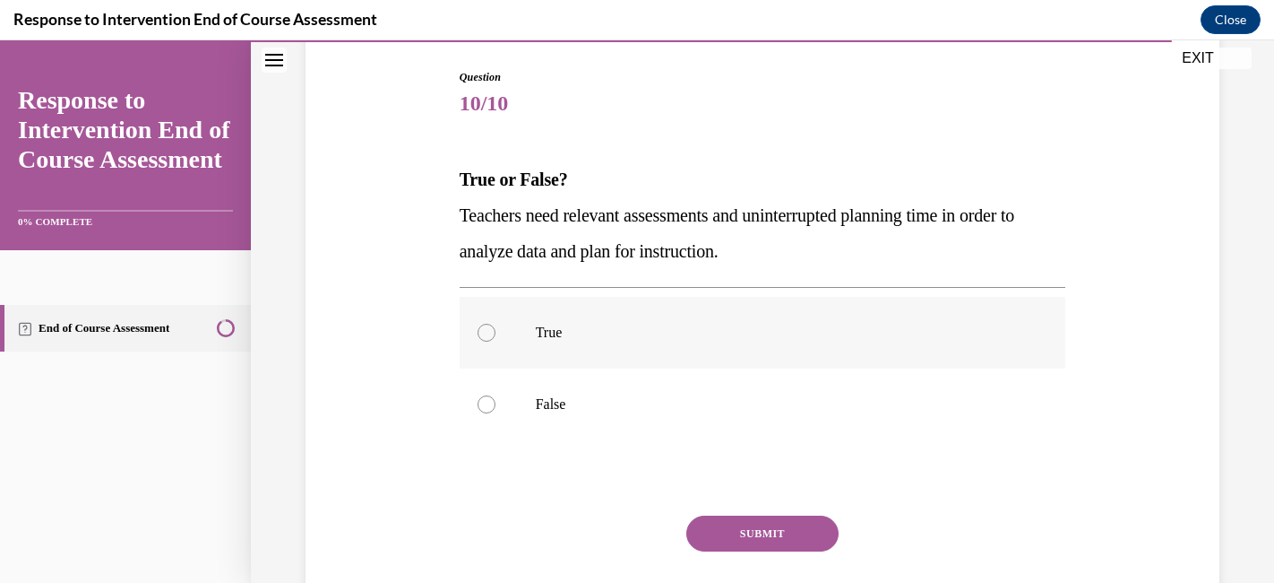
click at [710, 343] on label "True" at bounding box center [763, 333] width 607 height 72
click at [496, 341] on input "True" at bounding box center [487, 333] width 18 height 18
radio input "true"
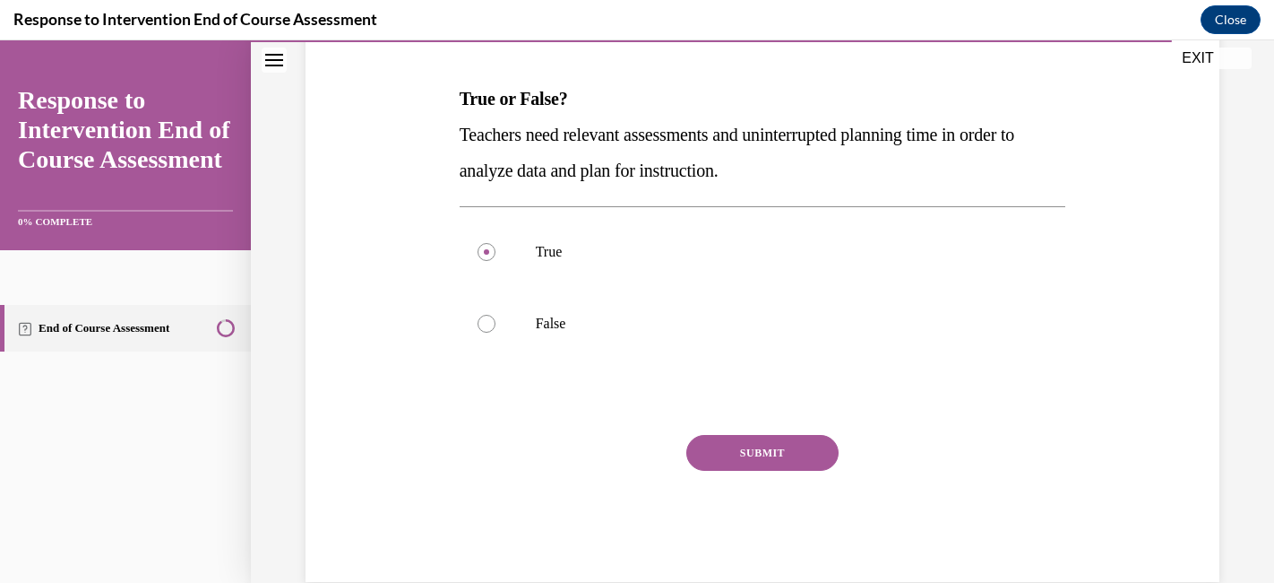
click at [746, 444] on button "SUBMIT" at bounding box center [762, 453] width 152 height 36
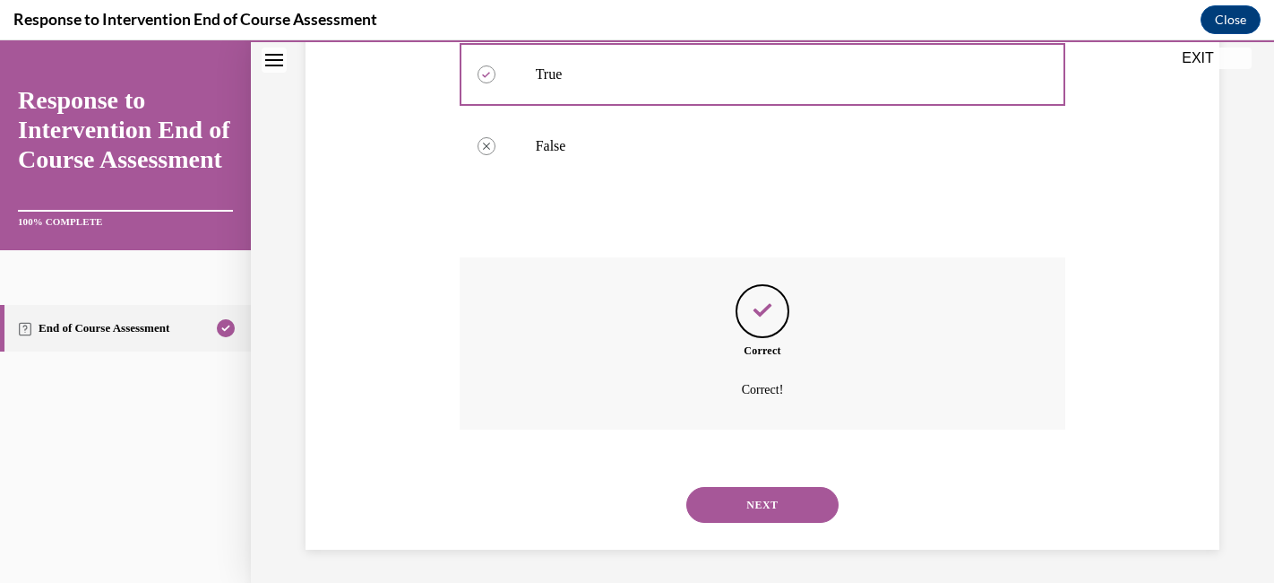
scroll to position [441, 0]
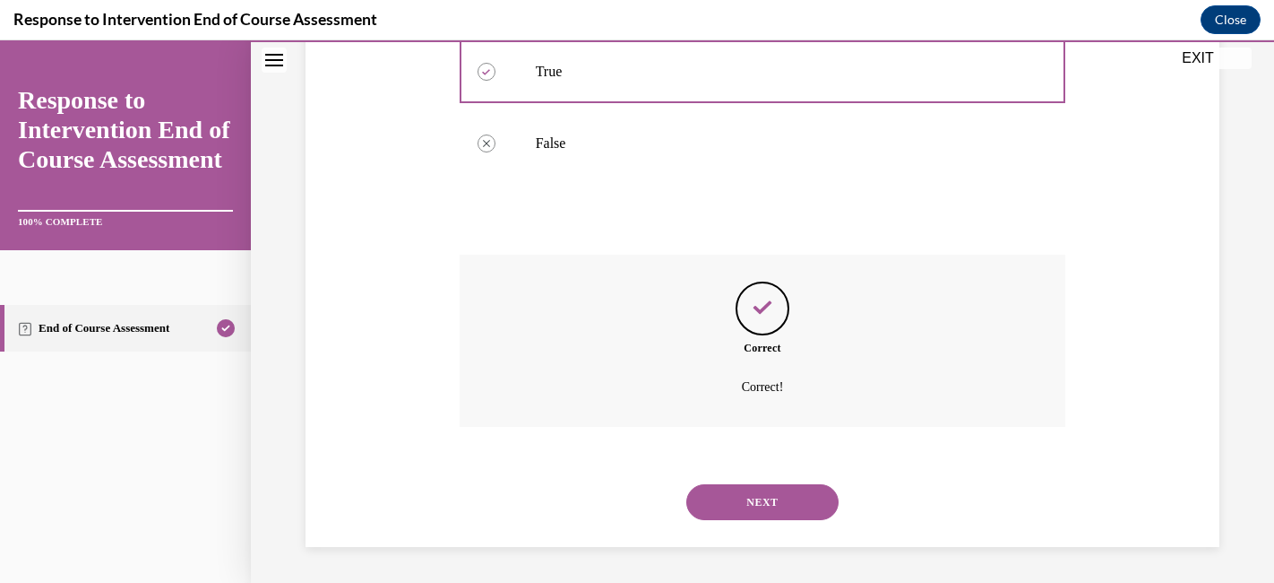
click at [754, 504] on button "NEXT" at bounding box center [762, 502] width 152 height 36
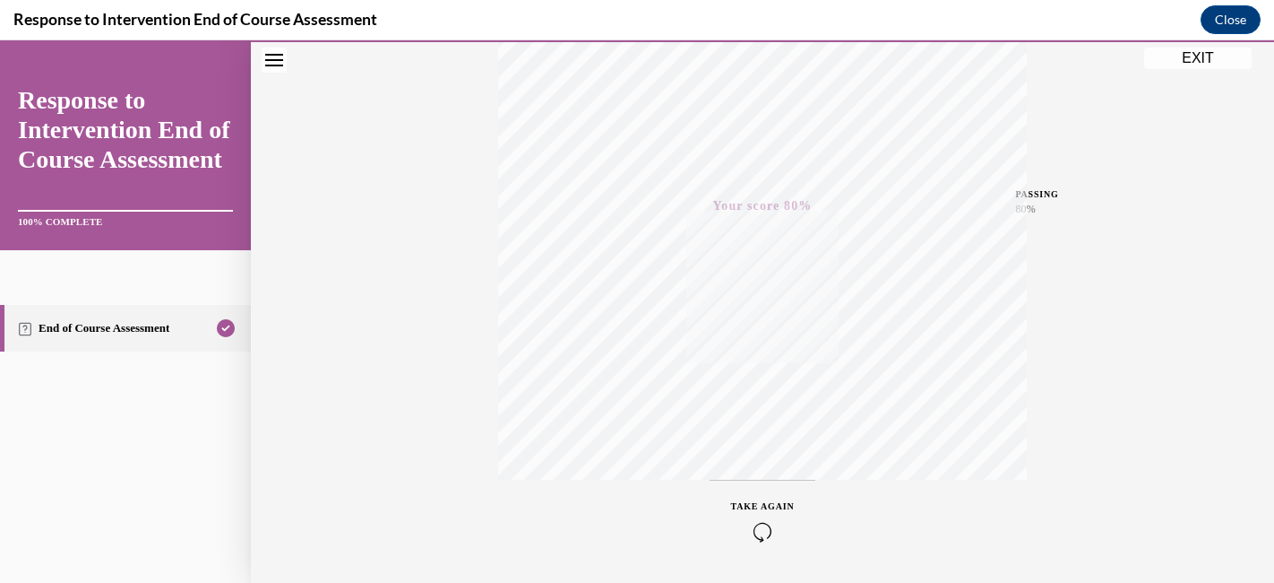
scroll to position [376, 0]
click at [1218, 56] on button "EXIT" at bounding box center [1198, 58] width 108 height 22
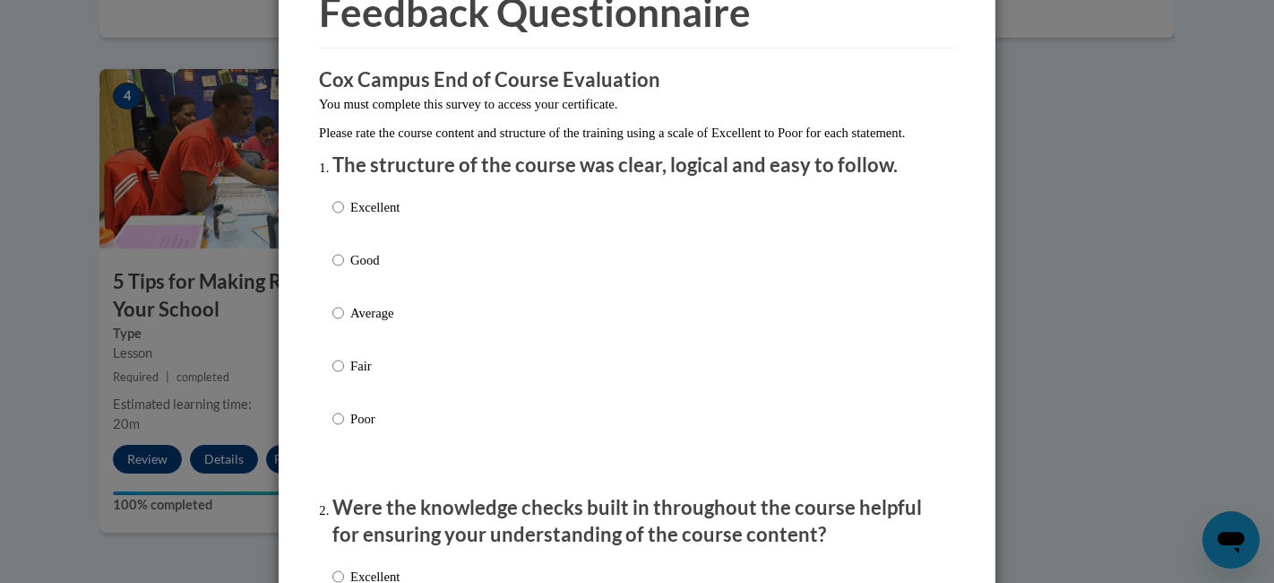
scroll to position [99, 0]
click at [414, 231] on div "Excellent Good Average Fair Poor" at bounding box center [636, 334] width 609 height 292
click at [334, 217] on input "Excellent" at bounding box center [338, 207] width 12 height 20
radio input "true"
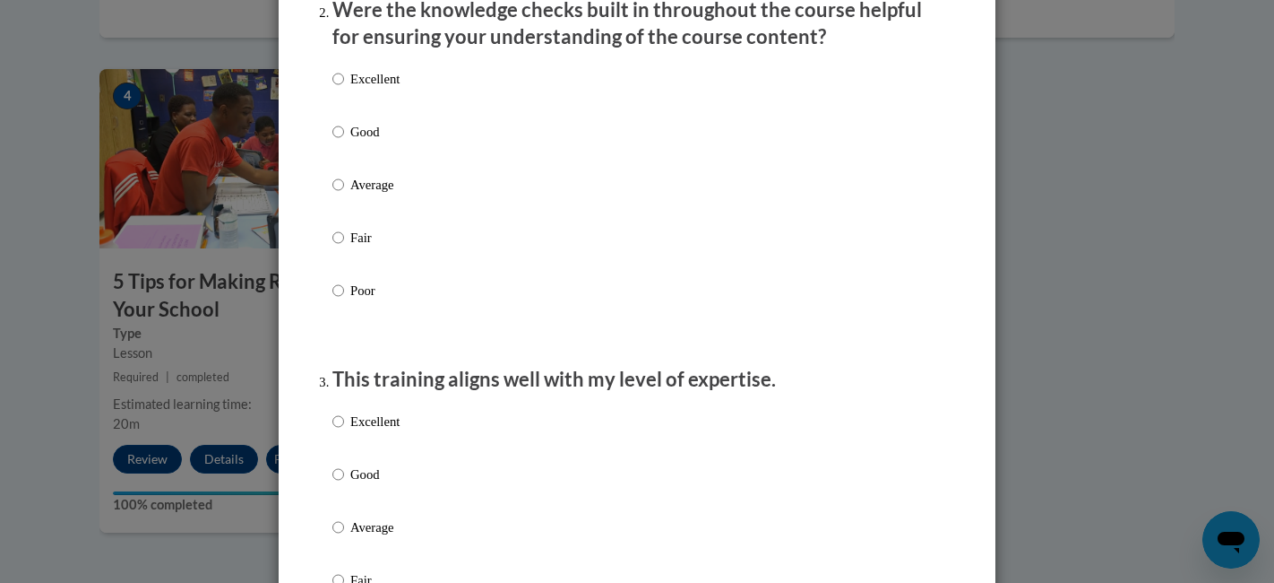
scroll to position [626, 0]
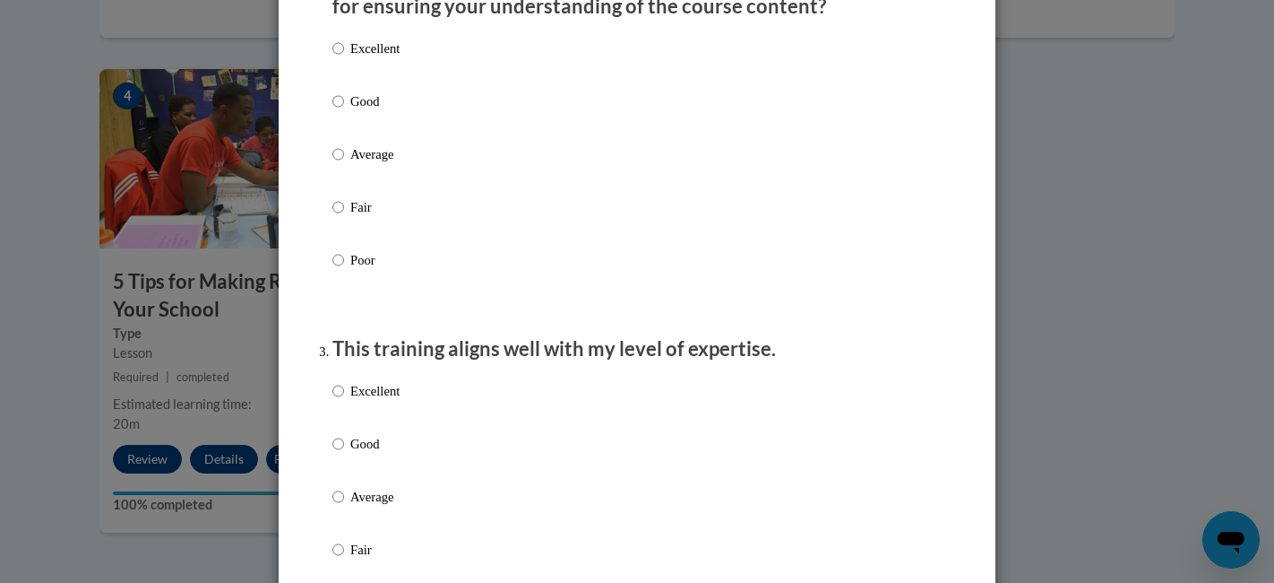
click at [367, 58] on p "Excellent" at bounding box center [374, 49] width 49 height 20
click at [344, 58] on input "Excellent" at bounding box center [338, 49] width 12 height 20
radio input "true"
click at [361, 401] on p "Excellent" at bounding box center [374, 391] width 49 height 20
click at [344, 401] on input "Excellent" at bounding box center [338, 391] width 12 height 20
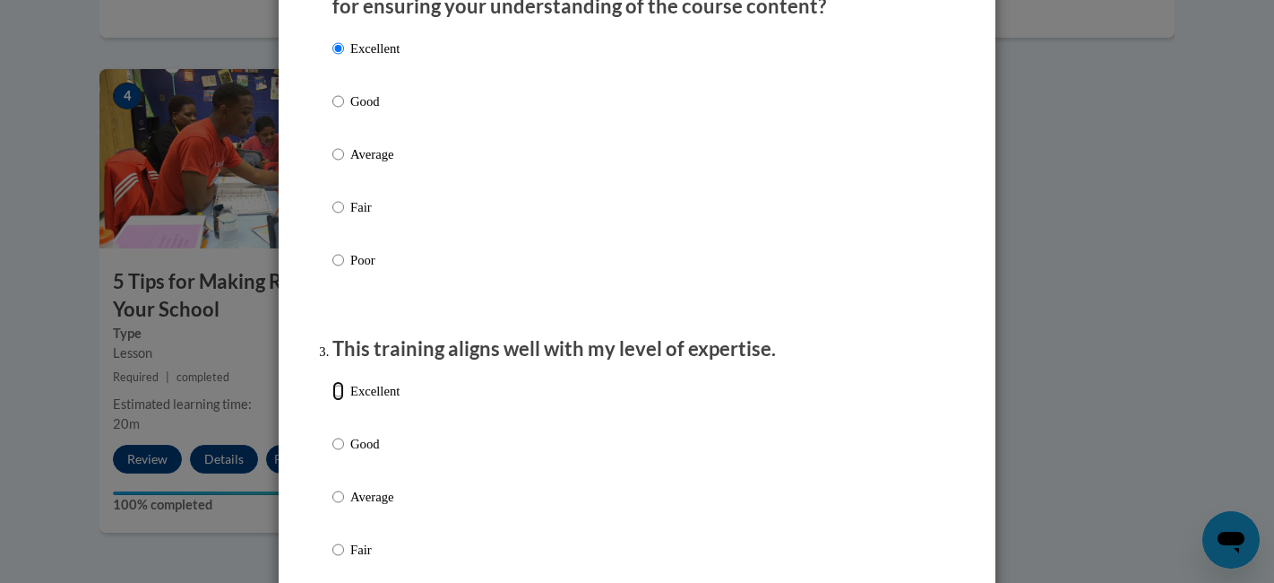
radio input "true"
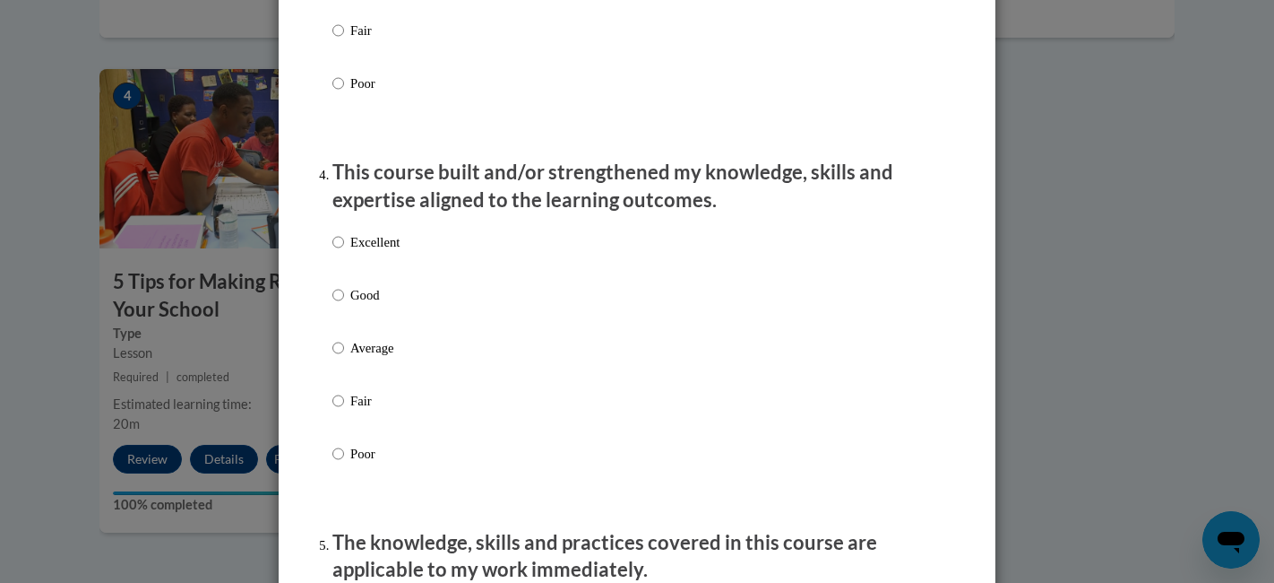
scroll to position [1147, 0]
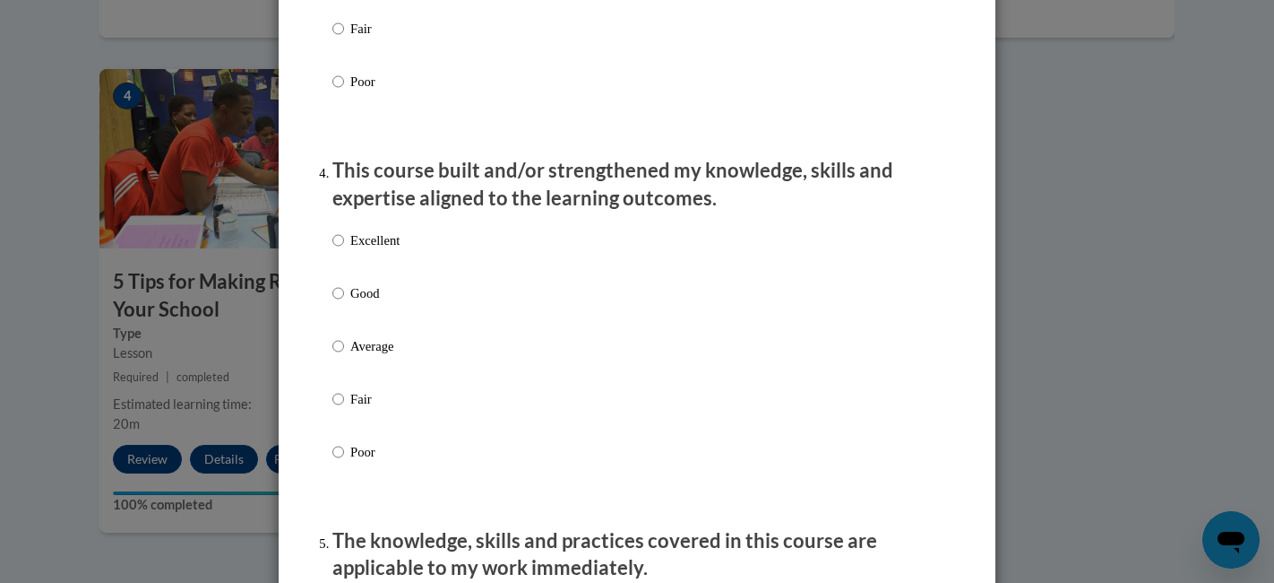
click at [375, 250] on p "Excellent" at bounding box center [374, 240] width 49 height 20
click at [344, 250] on input "Excellent" at bounding box center [338, 240] width 12 height 20
radio input "true"
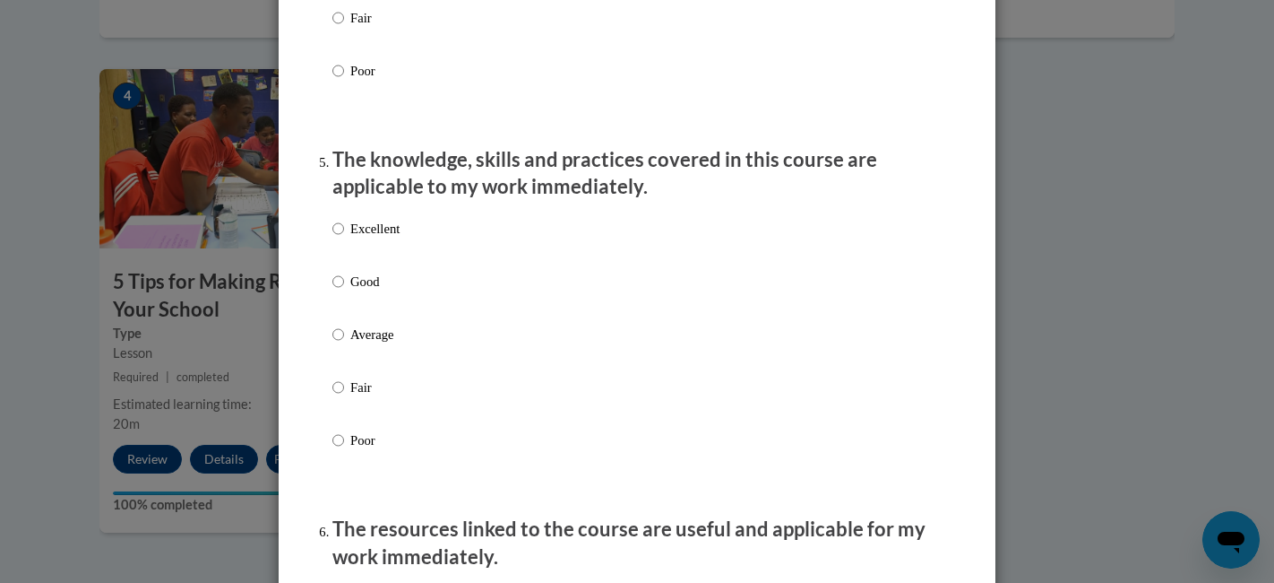
scroll to position [1532, 0]
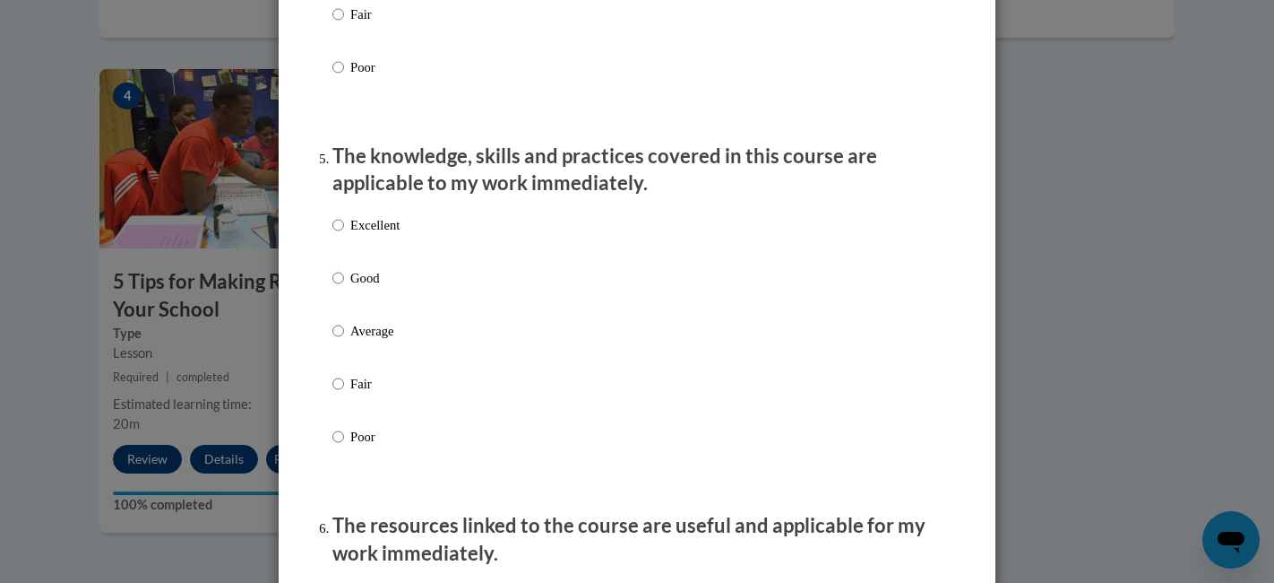
click at [344, 242] on label "Excellent" at bounding box center [365, 239] width 67 height 48
click at [344, 235] on input "Excellent" at bounding box center [338, 225] width 12 height 20
radio input "true"
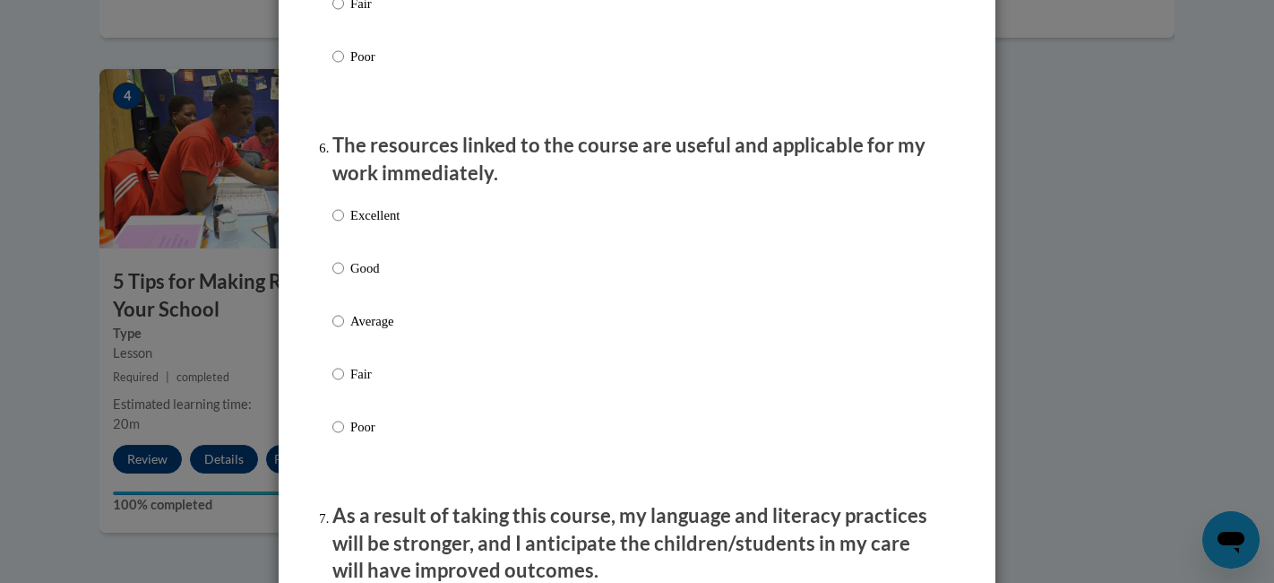
scroll to position [1911, 0]
click at [344, 239] on label "Excellent" at bounding box center [365, 230] width 67 height 48
click at [344, 226] on input "Excellent" at bounding box center [338, 216] width 12 height 20
radio input "true"
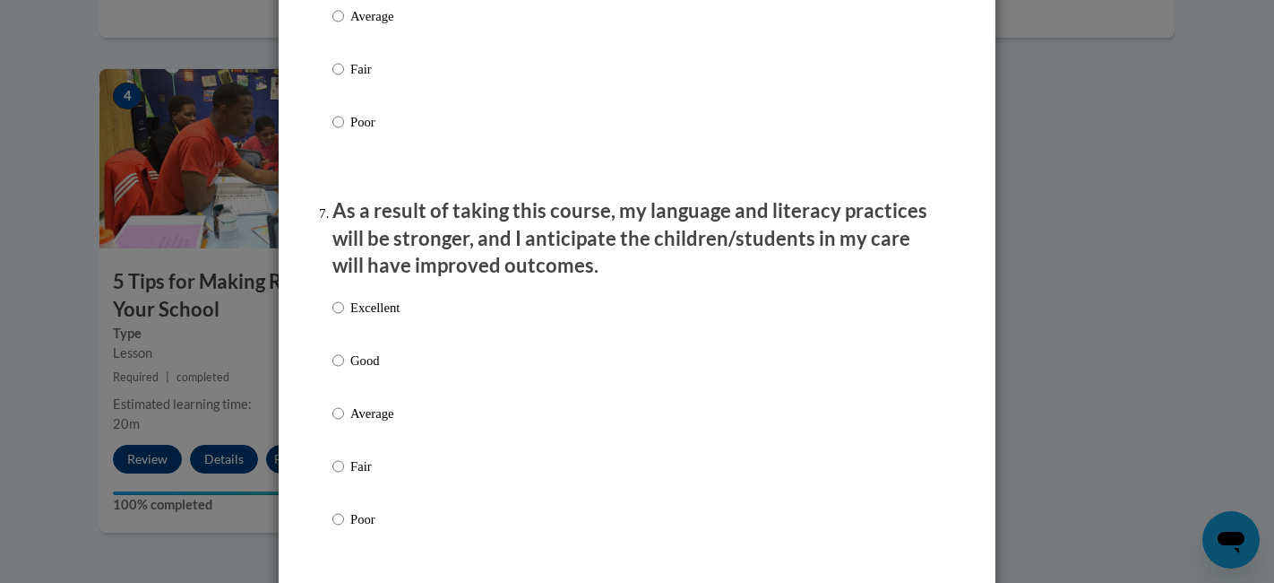
scroll to position [2218, 0]
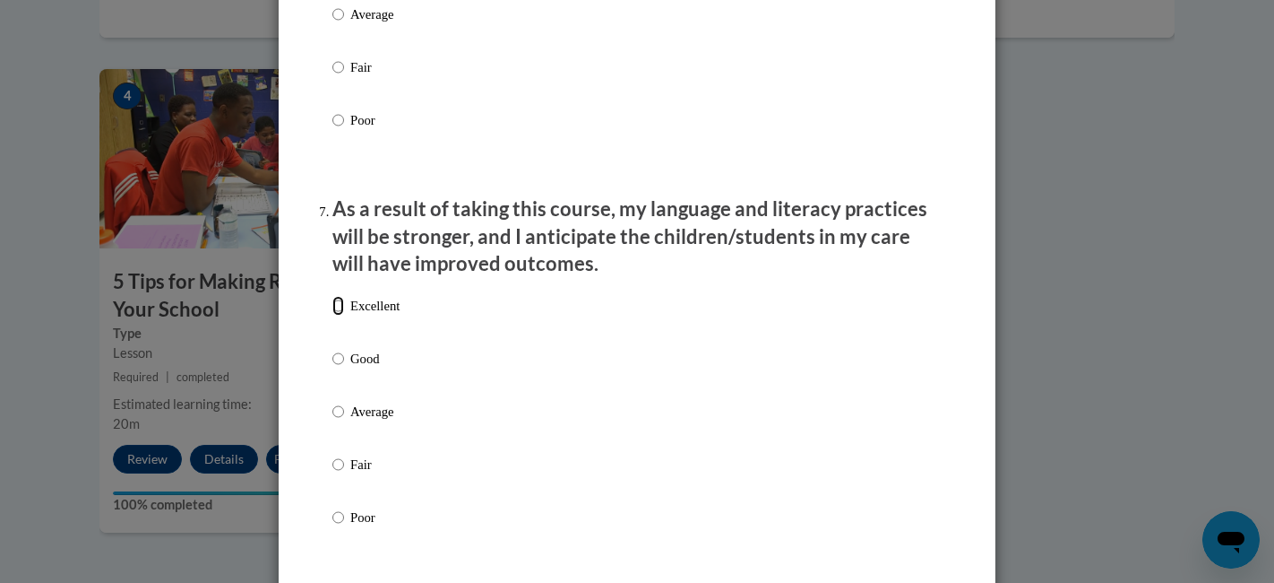
click at [337, 315] on input "Excellent" at bounding box center [338, 306] width 12 height 20
radio input "true"
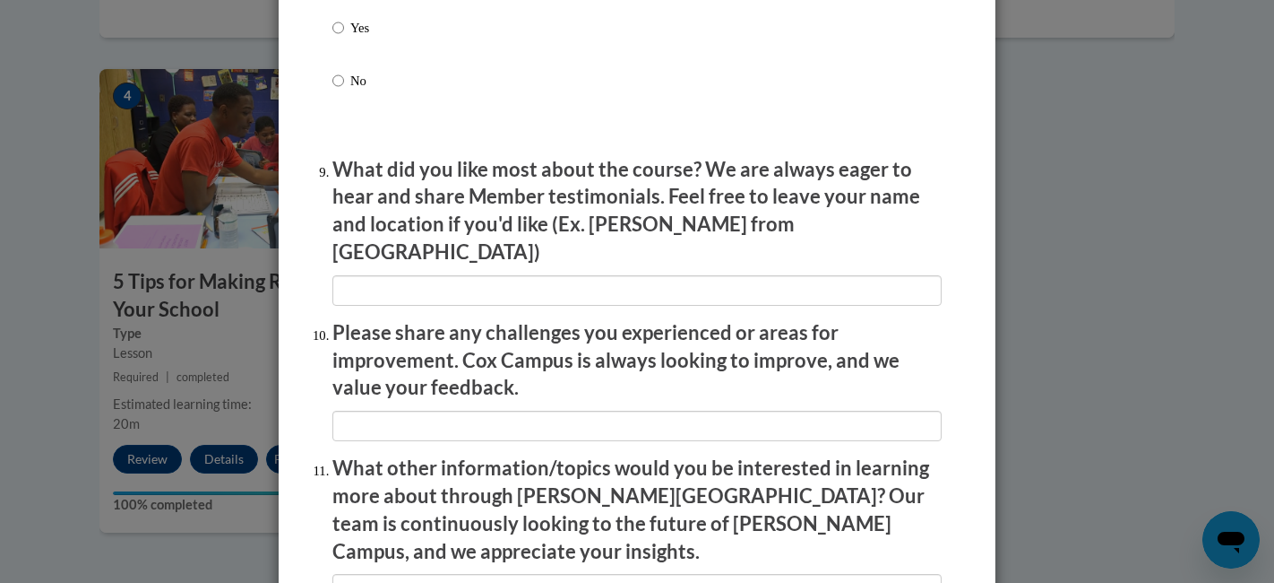
scroll to position [3146, 0]
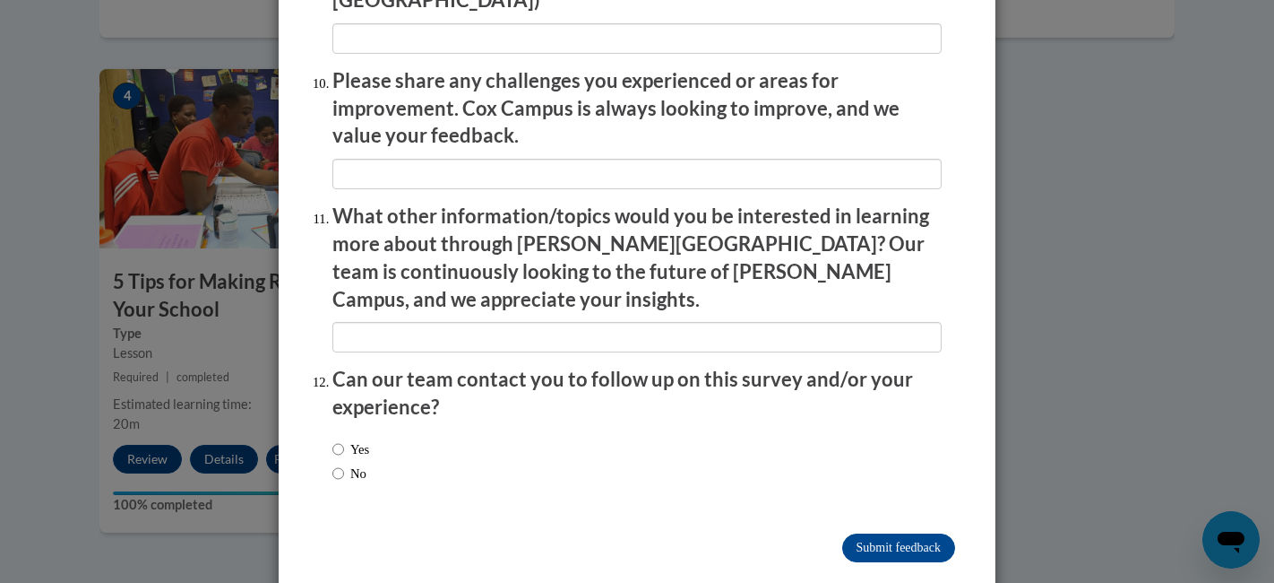
click at [354, 463] on label "No" at bounding box center [349, 473] width 34 height 20
click at [344, 463] on input "No" at bounding box center [338, 473] width 12 height 20
radio input "true"
click at [909, 533] on input "Submit feedback" at bounding box center [898, 547] width 113 height 29
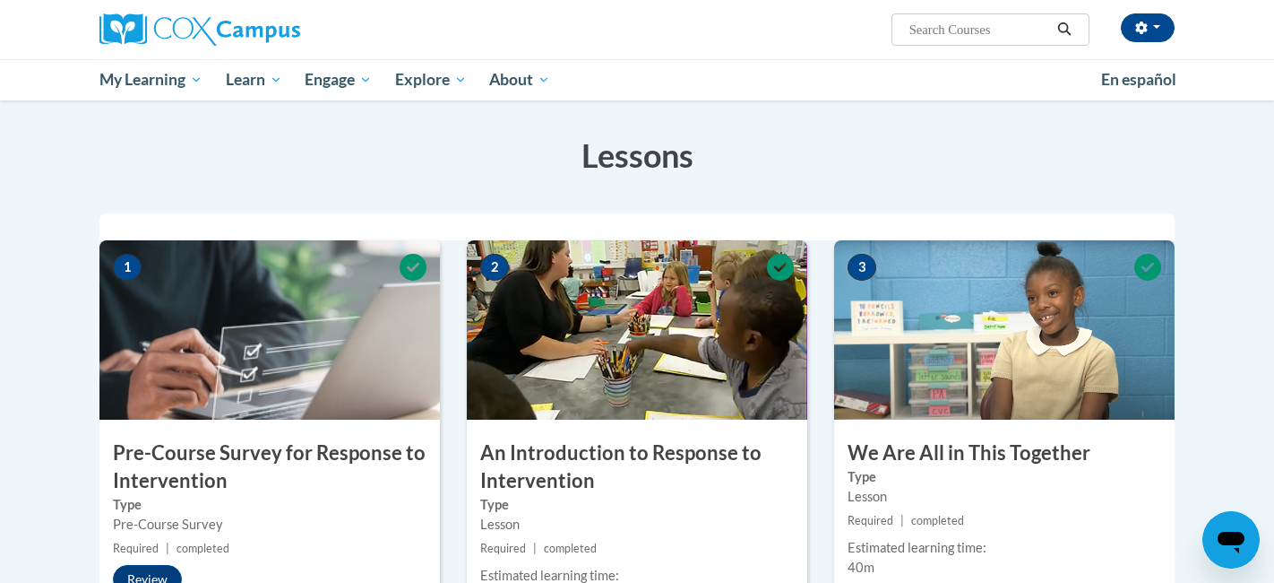
scroll to position [0, 0]
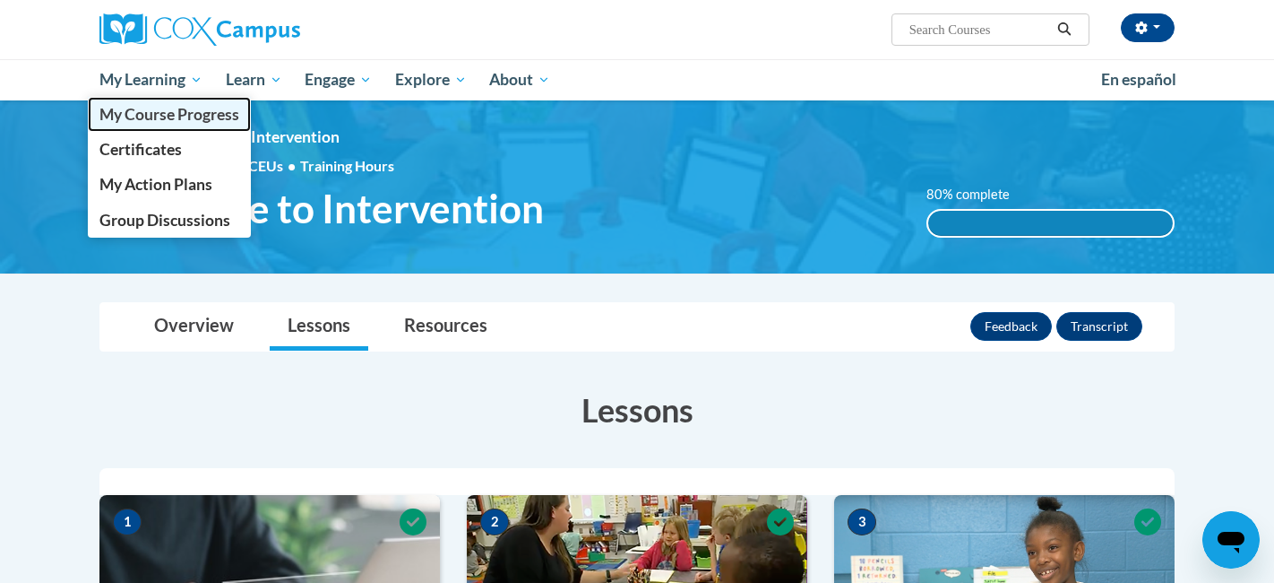
click at [199, 120] on span "My Course Progress" at bounding box center [169, 114] width 140 height 19
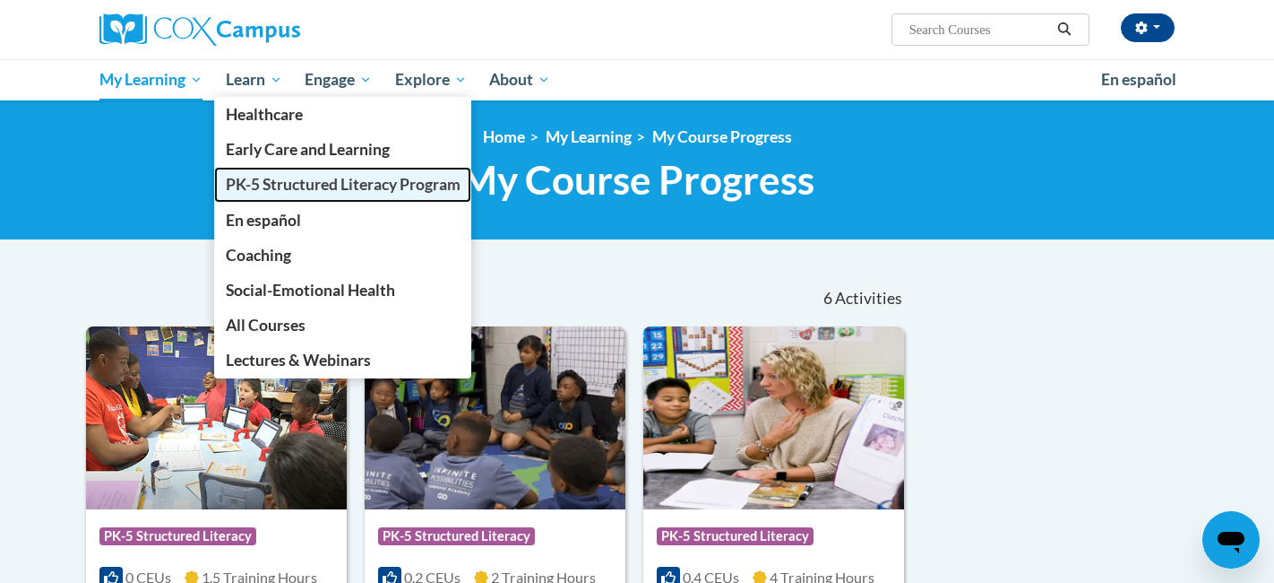
click at [318, 186] on span "PK-5 Structured Literacy Program" at bounding box center [343, 184] width 235 height 19
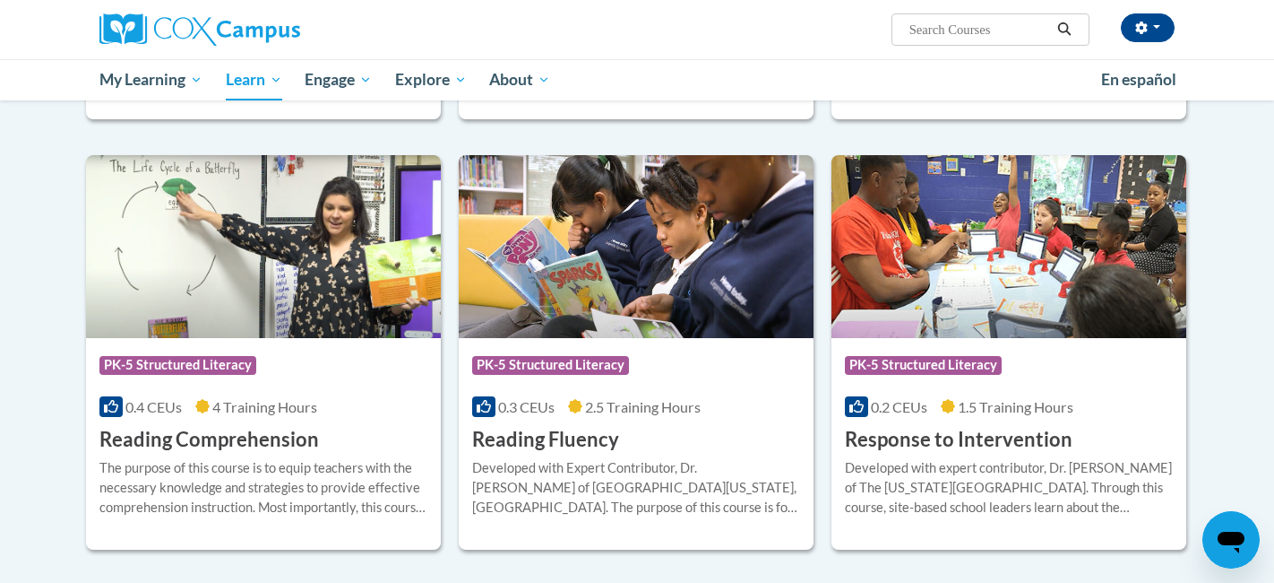
scroll to position [1436, 0]
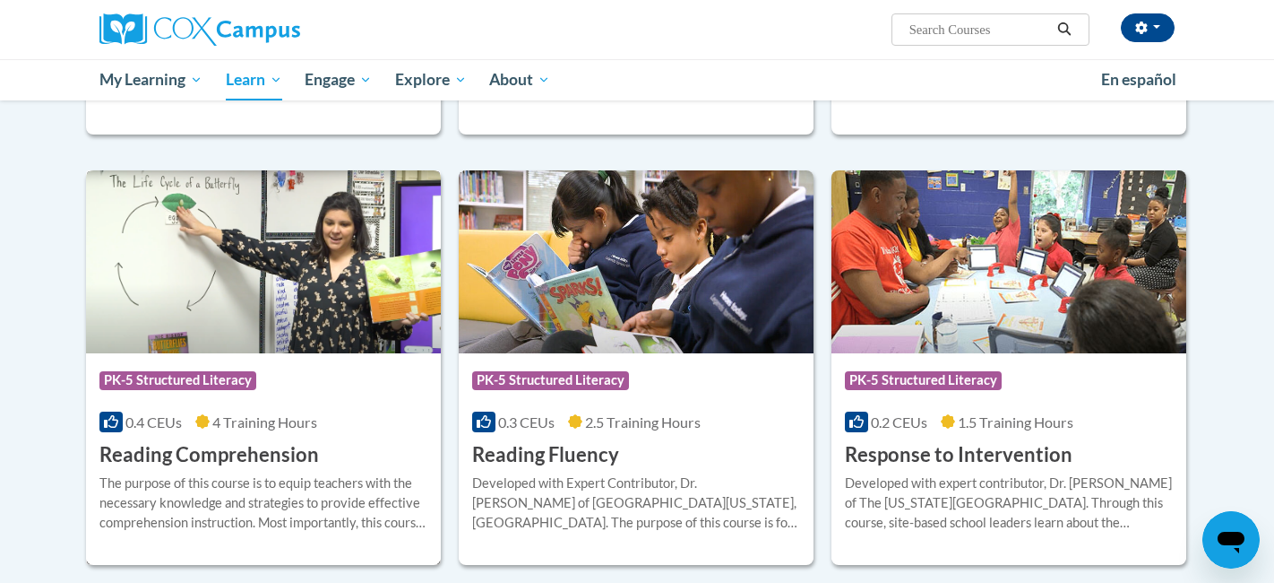
click at [345, 308] on img at bounding box center [263, 261] width 355 height 183
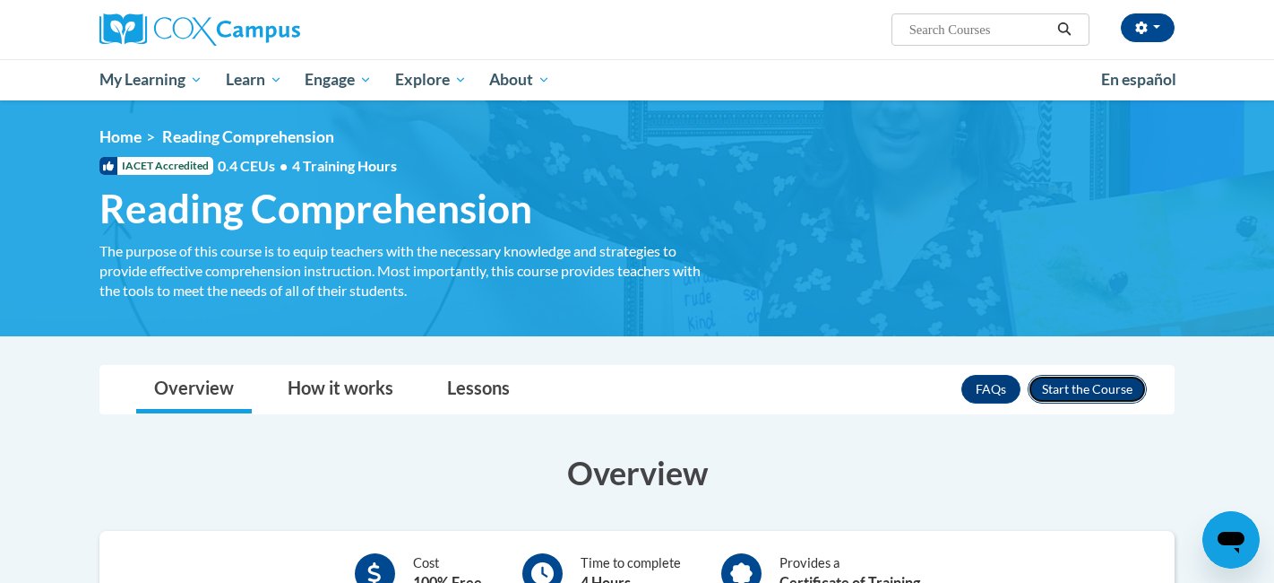
click at [1074, 387] on button "Enroll" at bounding box center [1087, 389] width 119 height 29
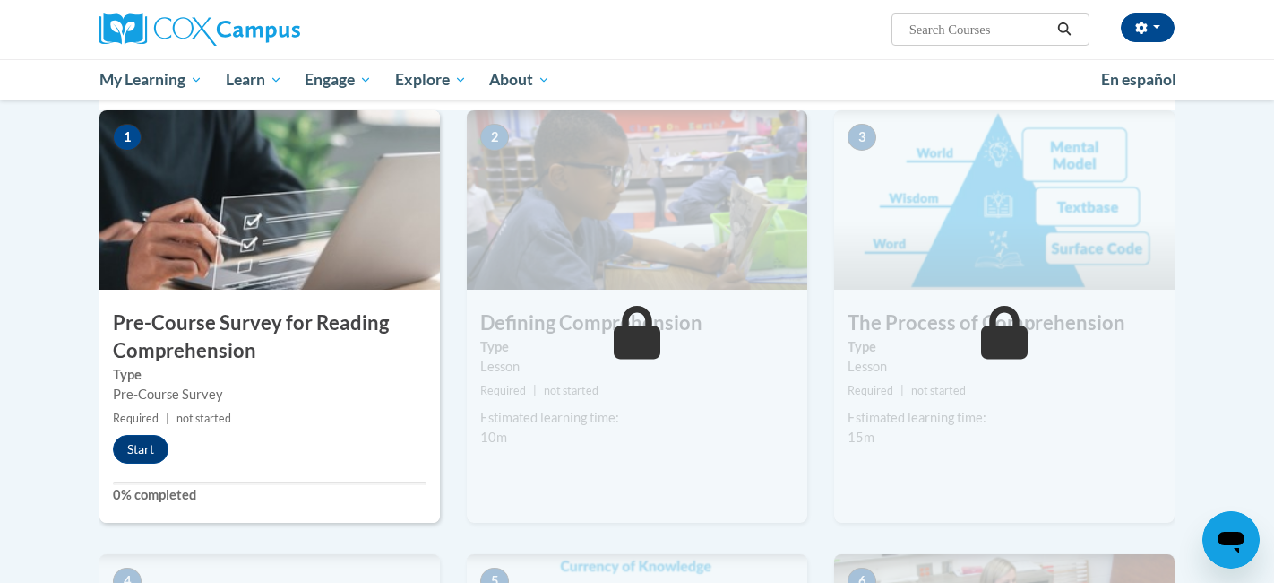
scroll to position [389, 0]
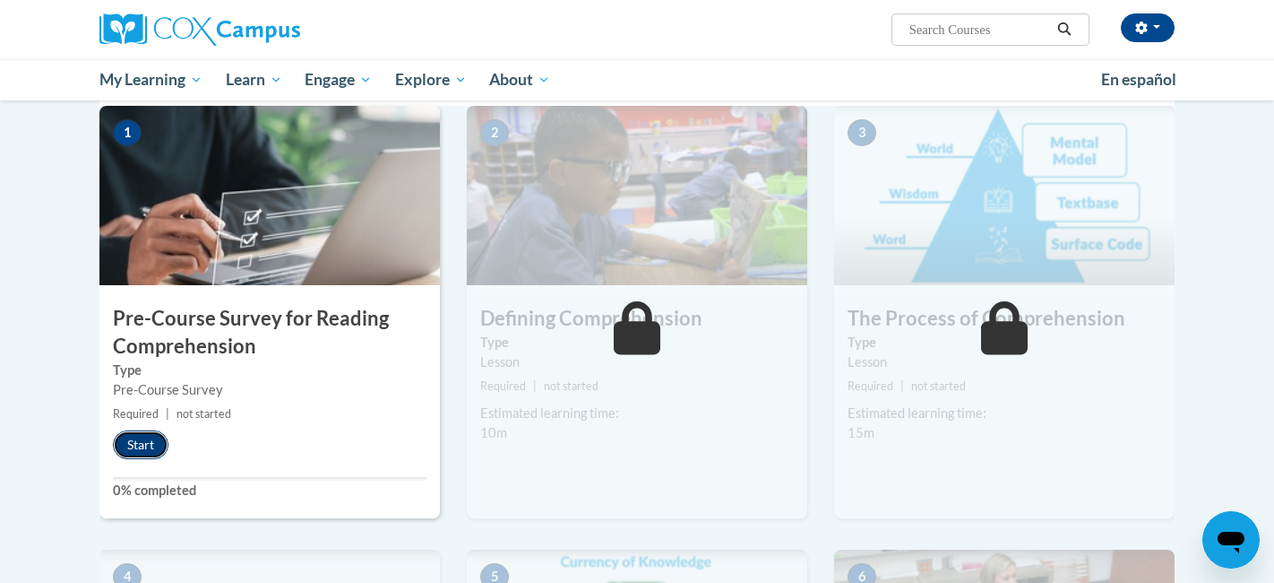
click at [135, 440] on button "Start" at bounding box center [141, 444] width 56 height 29
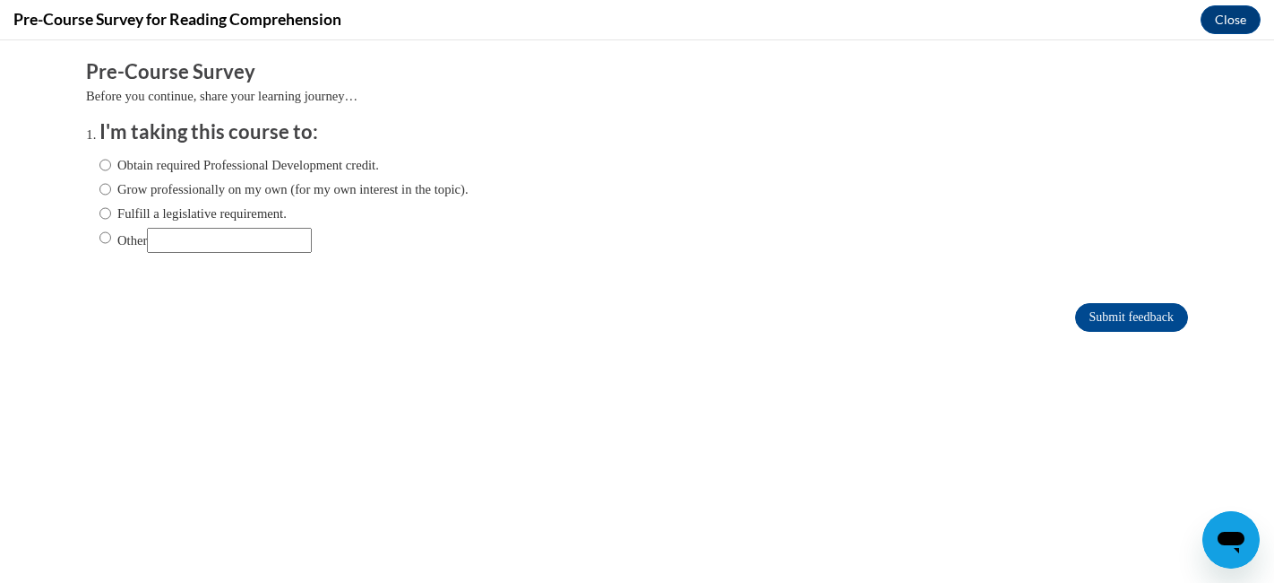
scroll to position [0, 0]
click at [173, 210] on label "Fulfill a legislative requirement." at bounding box center [192, 213] width 187 height 20
click at [111, 210] on input "Fulfill a legislative requirement." at bounding box center [105, 213] width 12 height 20
radio input "true"
click at [1084, 309] on input "Submit feedback" at bounding box center [1131, 317] width 113 height 29
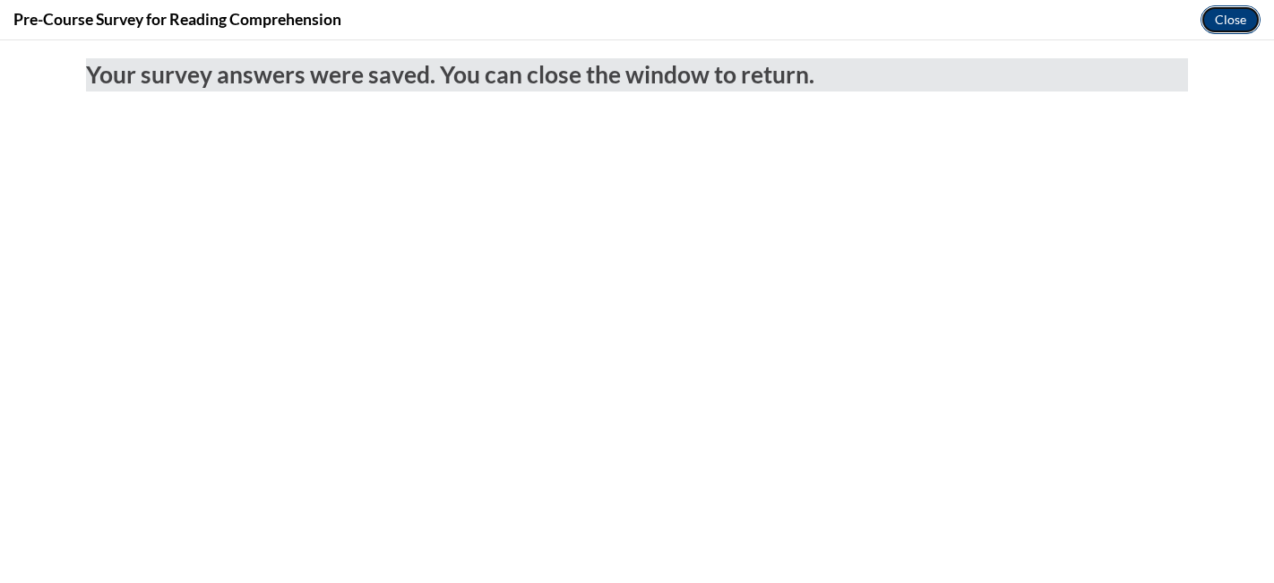
click at [1241, 23] on button "Close" at bounding box center [1231, 19] width 60 height 29
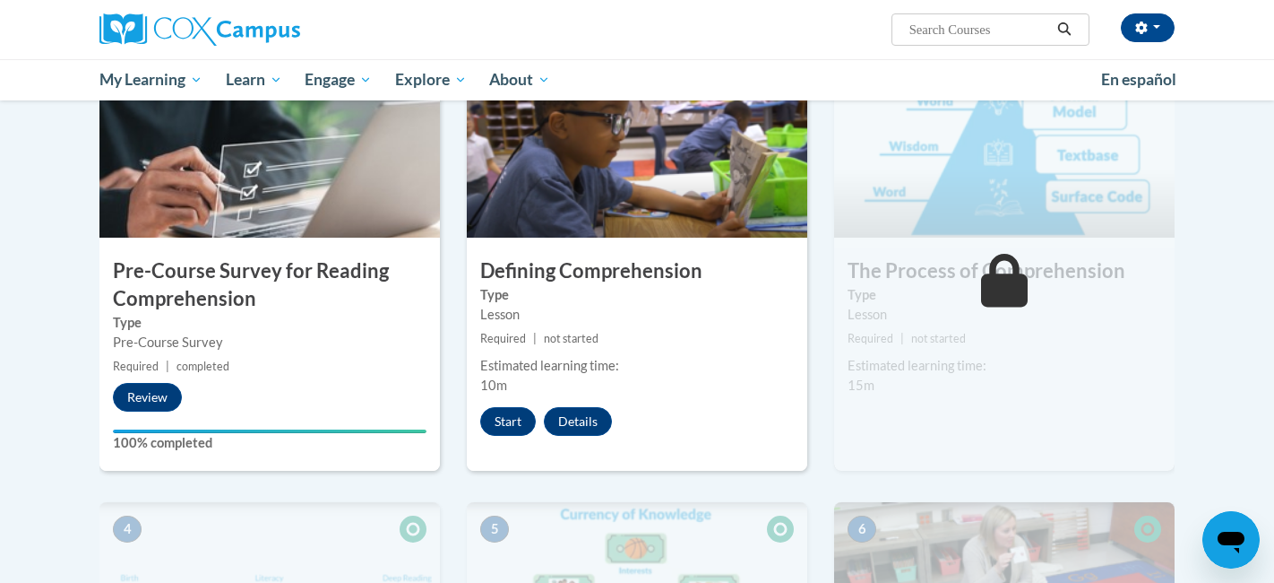
scroll to position [438, 0]
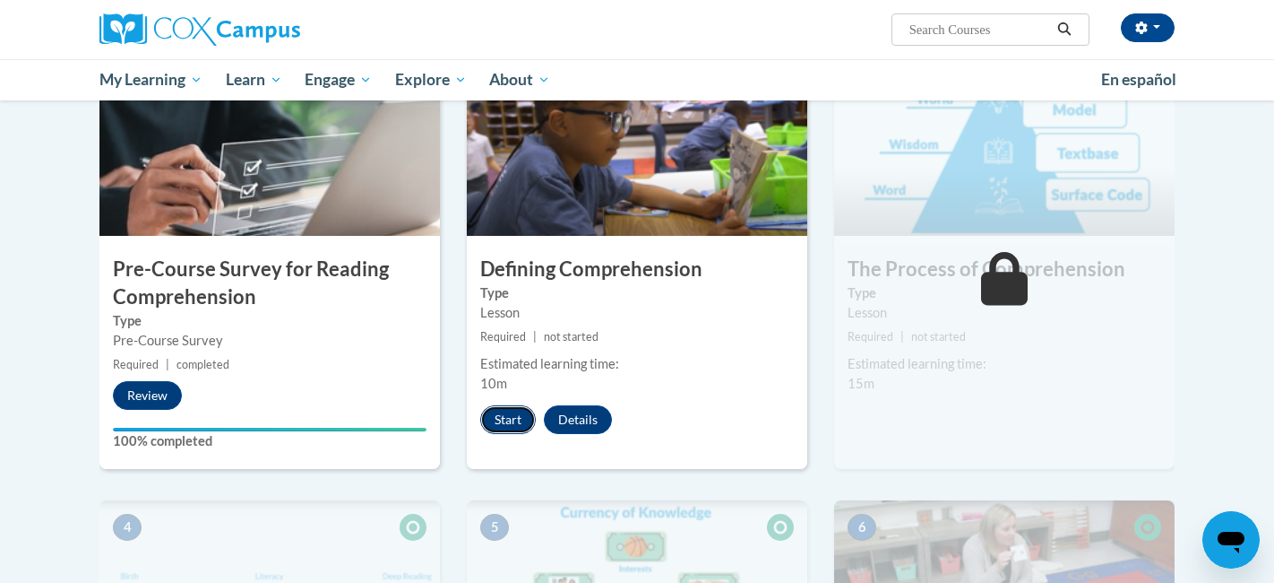
click at [510, 419] on button "Start" at bounding box center [508, 419] width 56 height 29
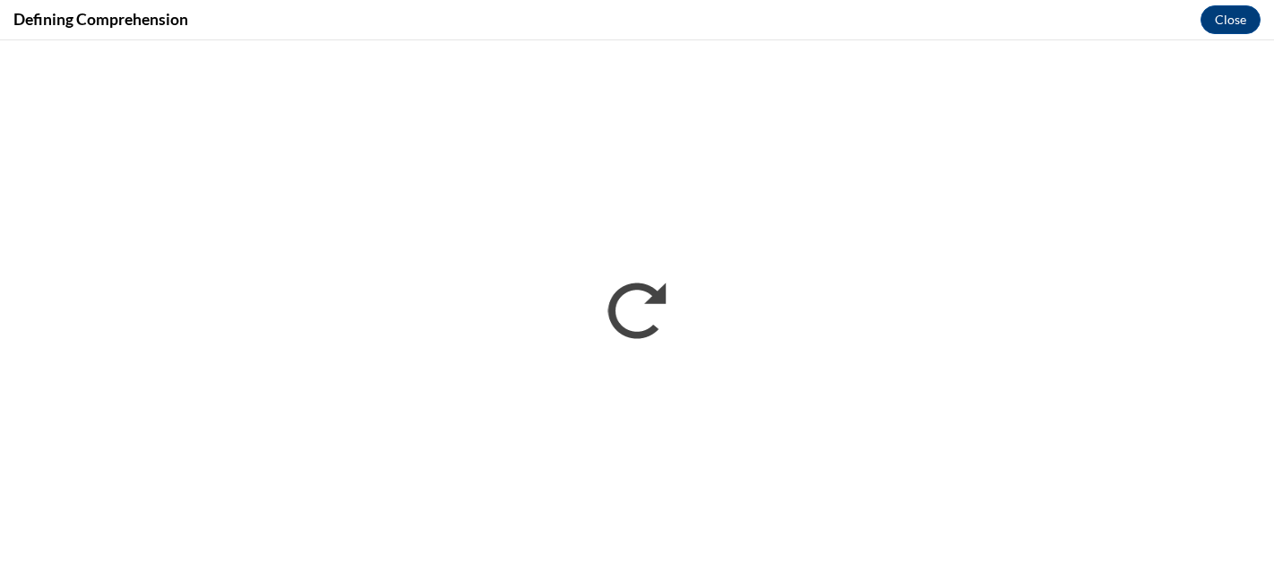
scroll to position [0, 0]
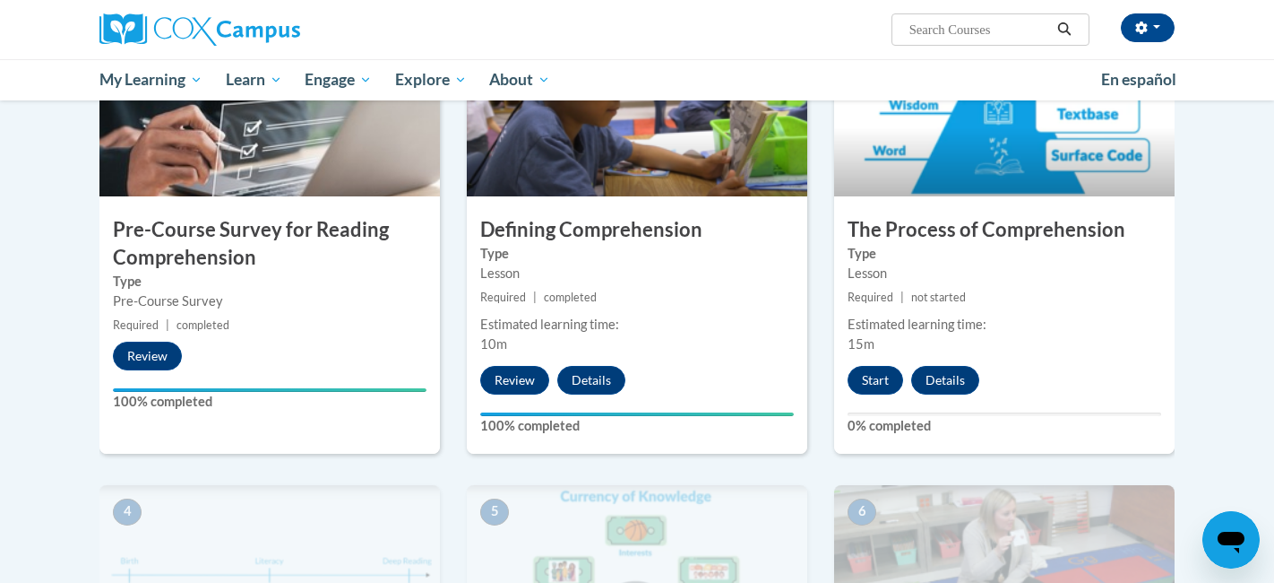
scroll to position [476, 0]
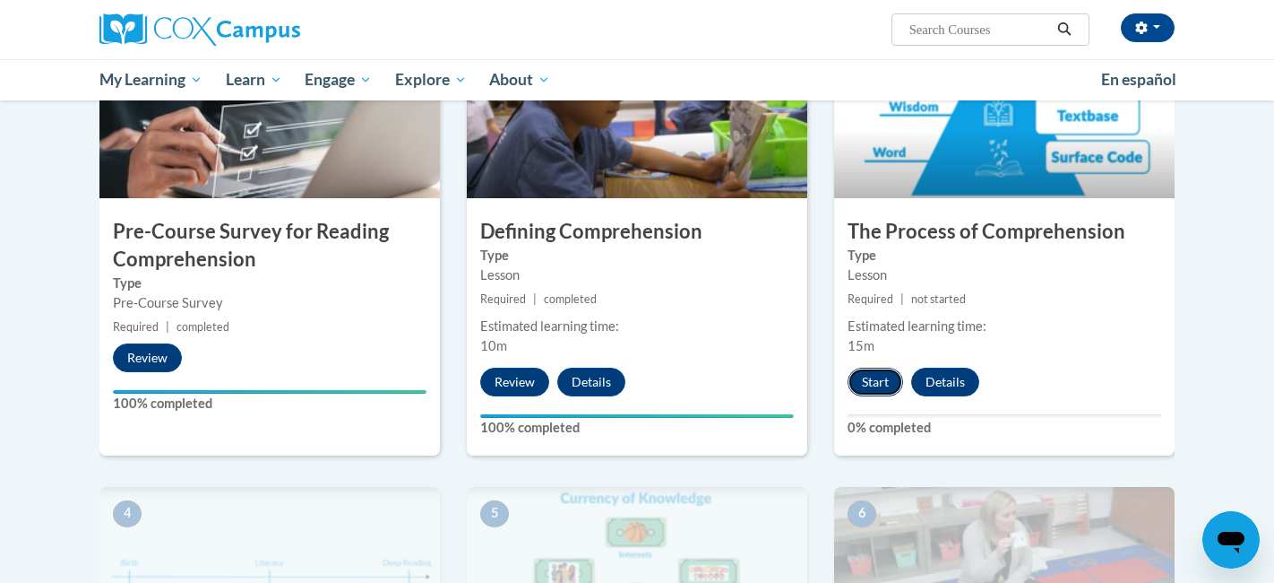
click at [885, 374] on button "Start" at bounding box center [876, 381] width 56 height 29
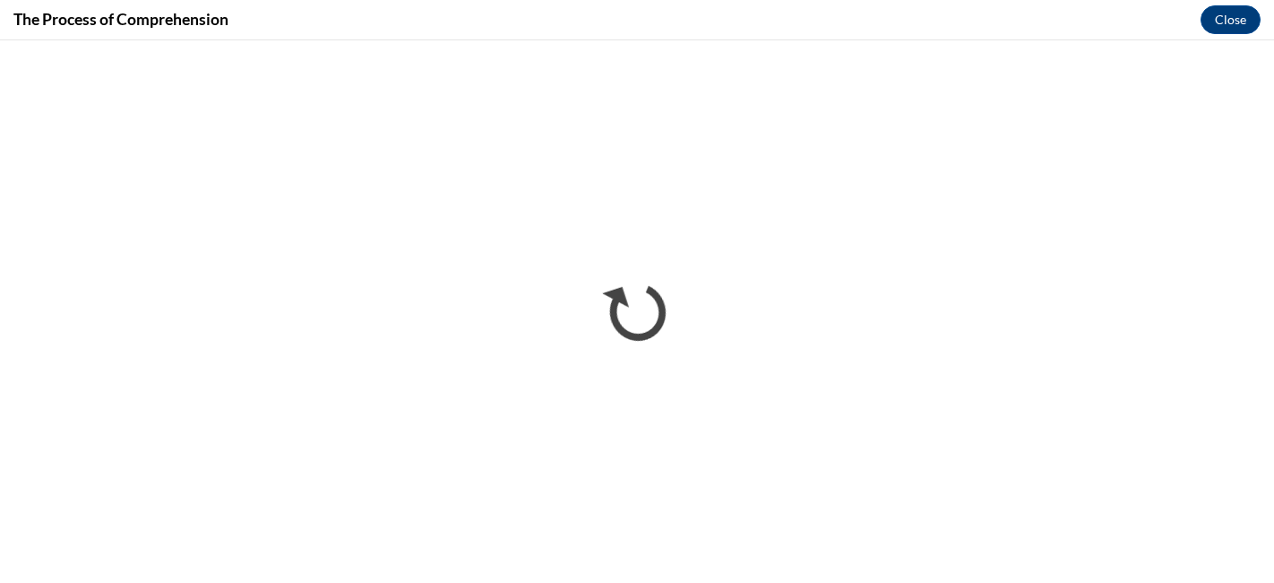
scroll to position [0, 0]
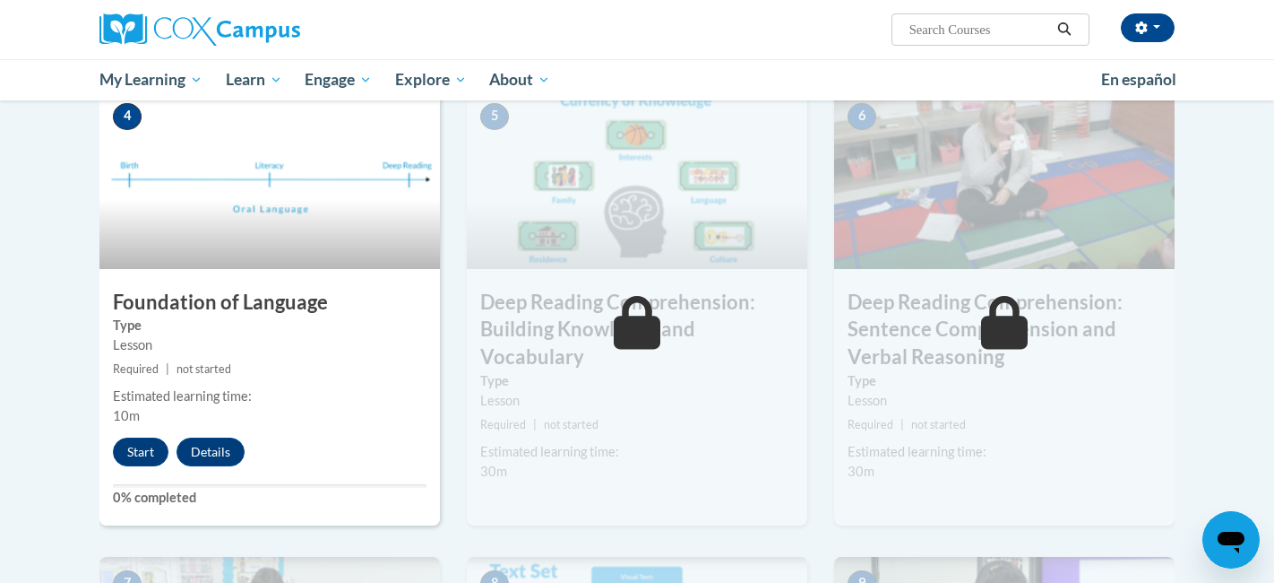
scroll to position [876, 0]
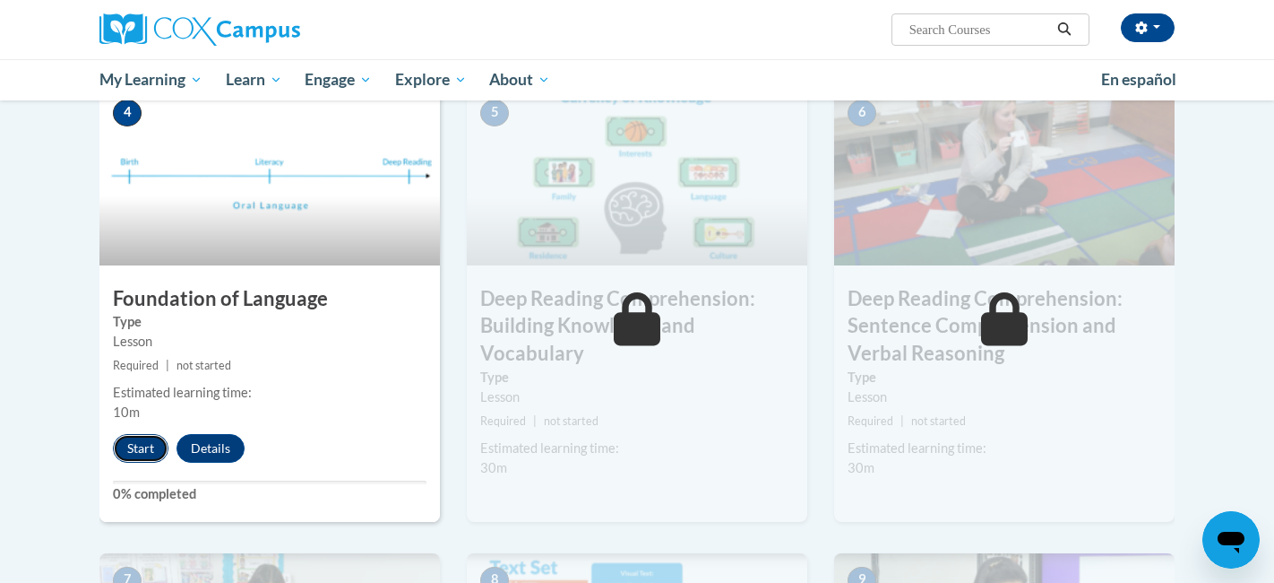
click at [149, 445] on button "Start" at bounding box center [141, 448] width 56 height 29
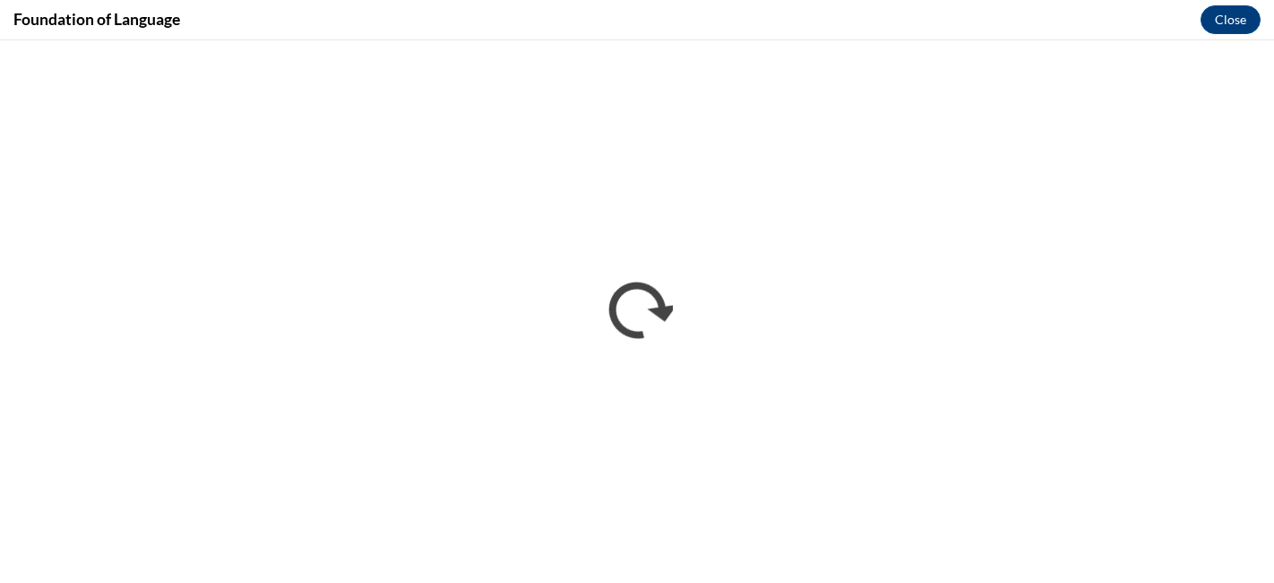
scroll to position [0, 0]
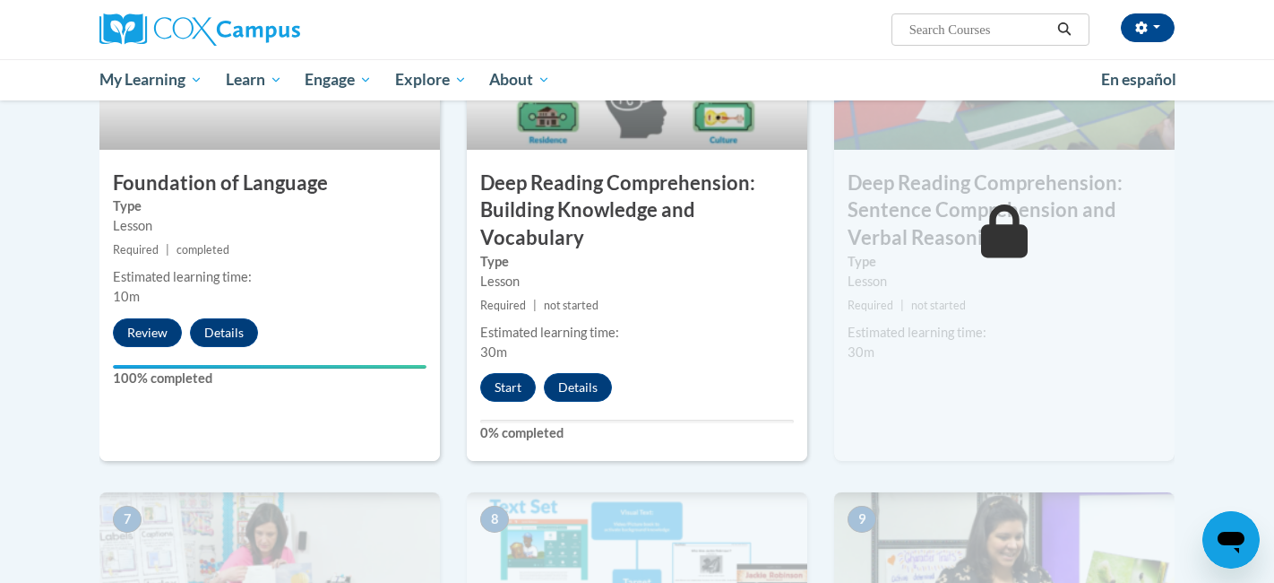
scroll to position [1000, 0]
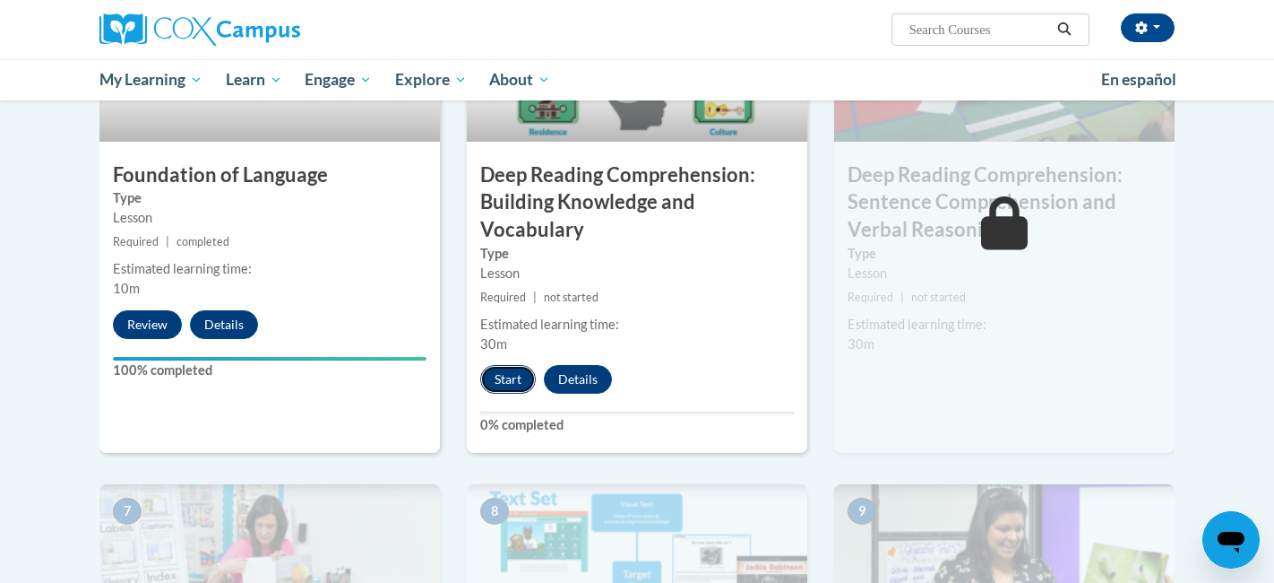
click at [512, 375] on button "Start" at bounding box center [508, 379] width 56 height 29
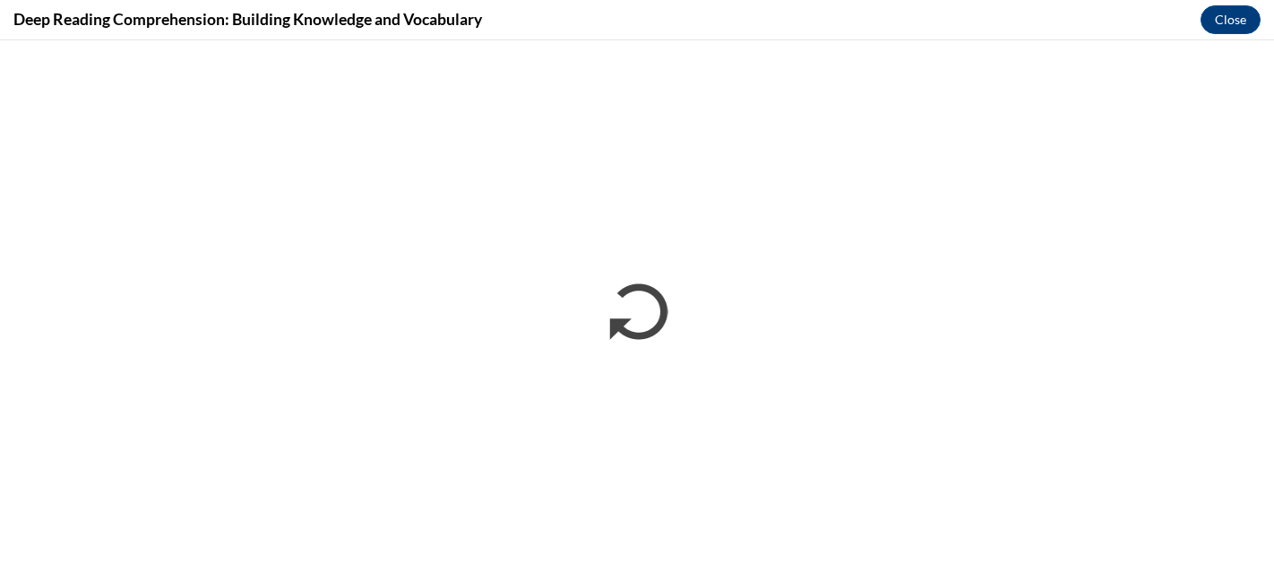
scroll to position [0, 0]
